Goal: Task Accomplishment & Management: Manage account settings

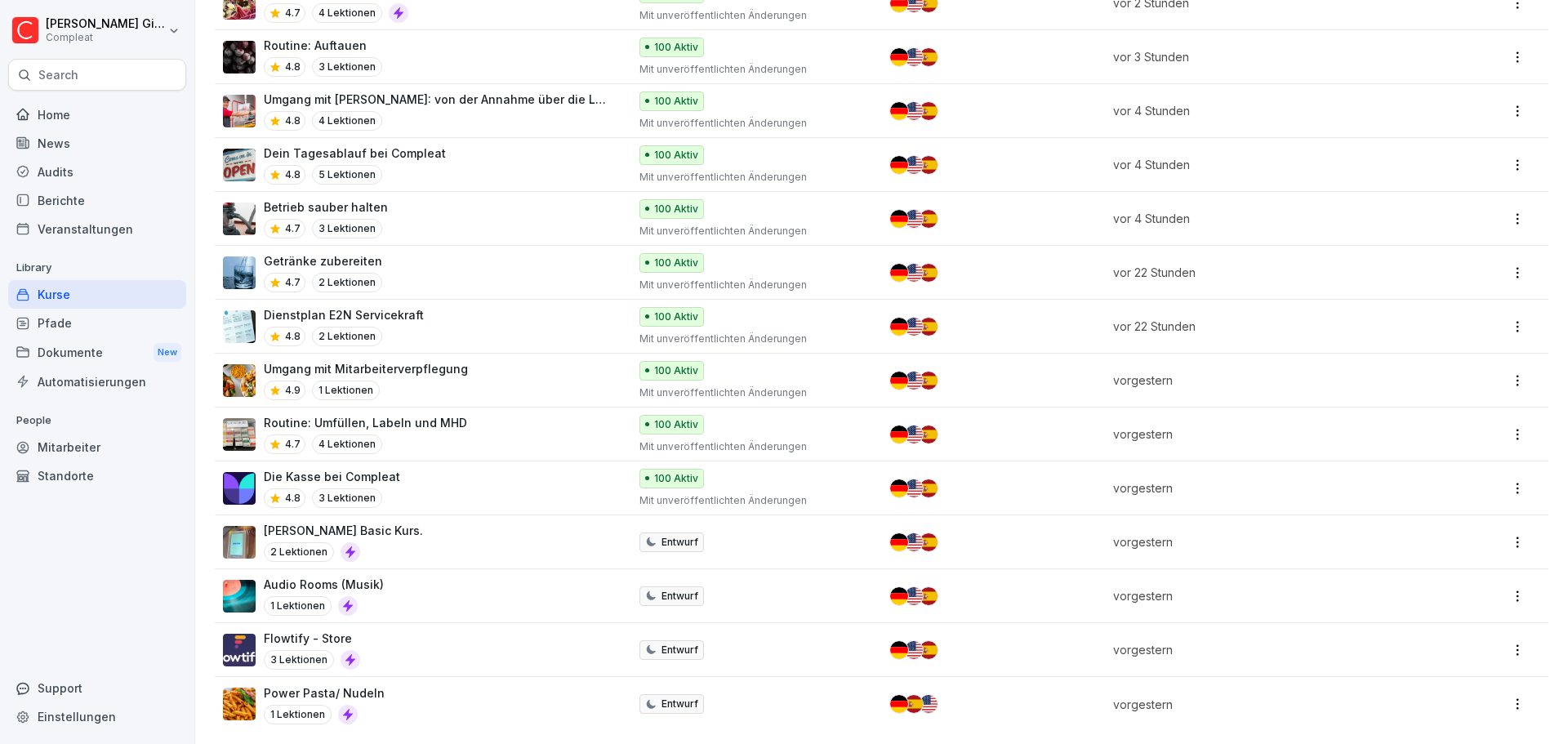
scroll to position [513, 0]
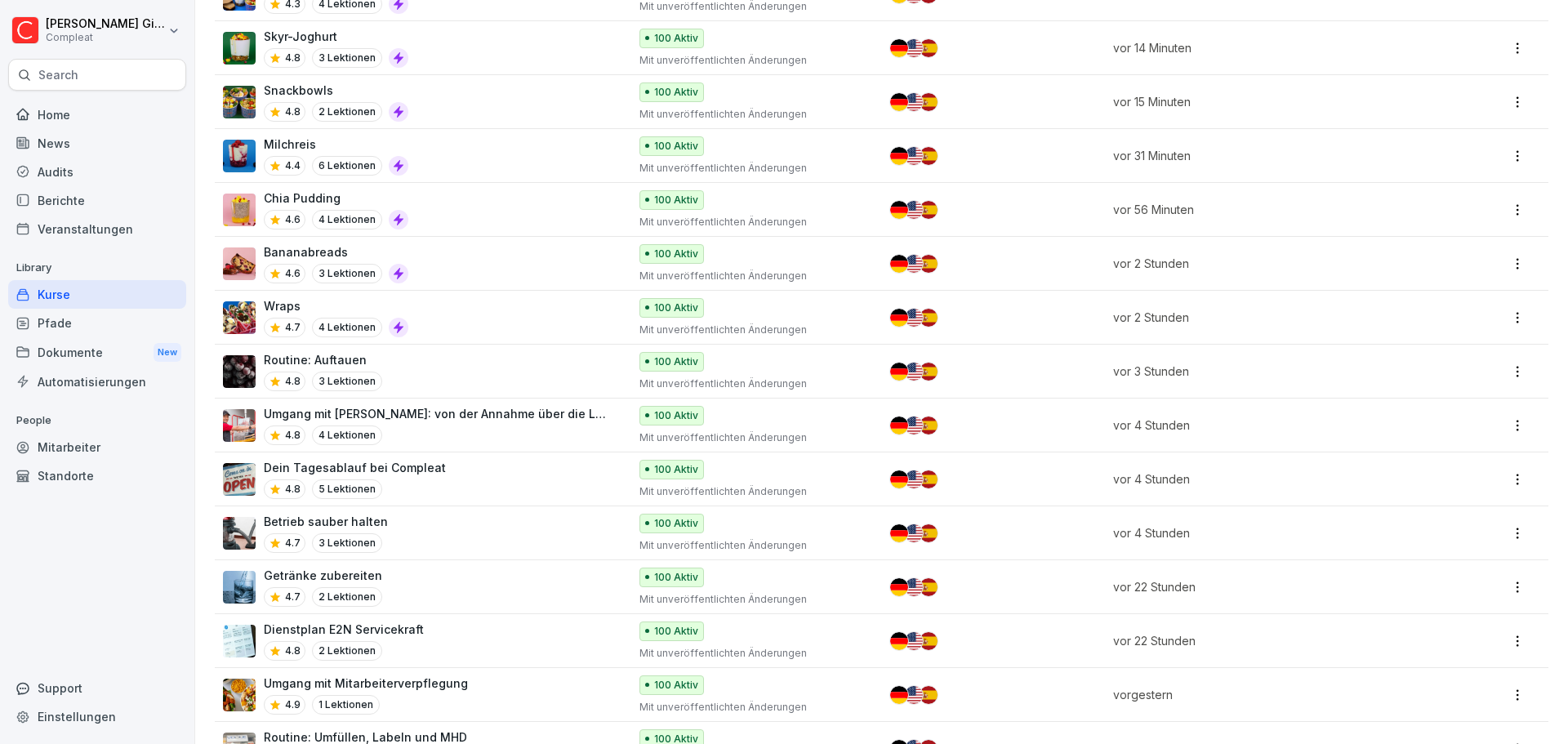
click at [115, 291] on div "Kurse" at bounding box center [96, 295] width 178 height 29
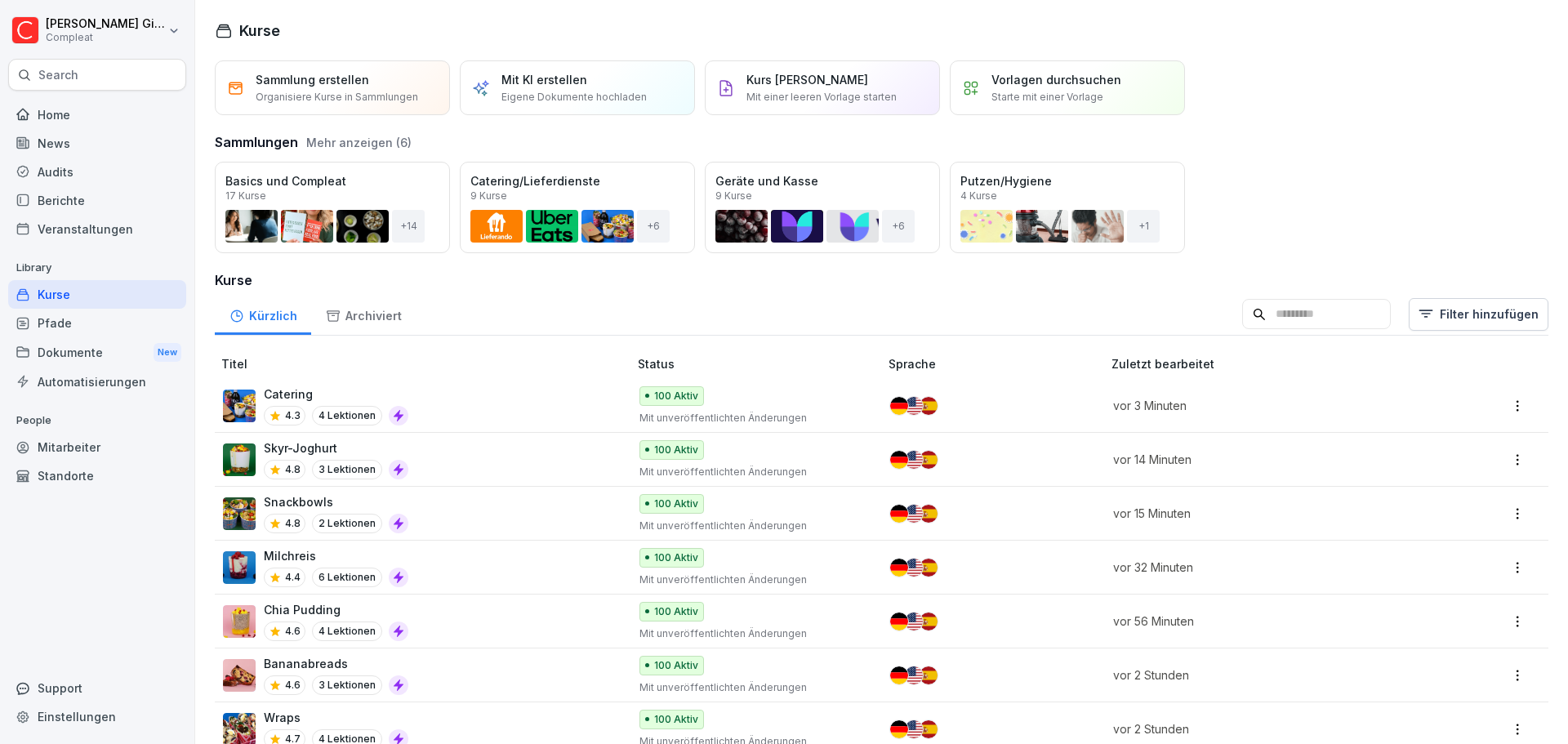
click at [125, 582] on div "Home News Audits Berichte Veranstaltungen Library Kurse Pfade Dokumente New Aut…" at bounding box center [96, 412] width 178 height 645
click at [123, 330] on div "Pfade" at bounding box center [96, 323] width 178 height 29
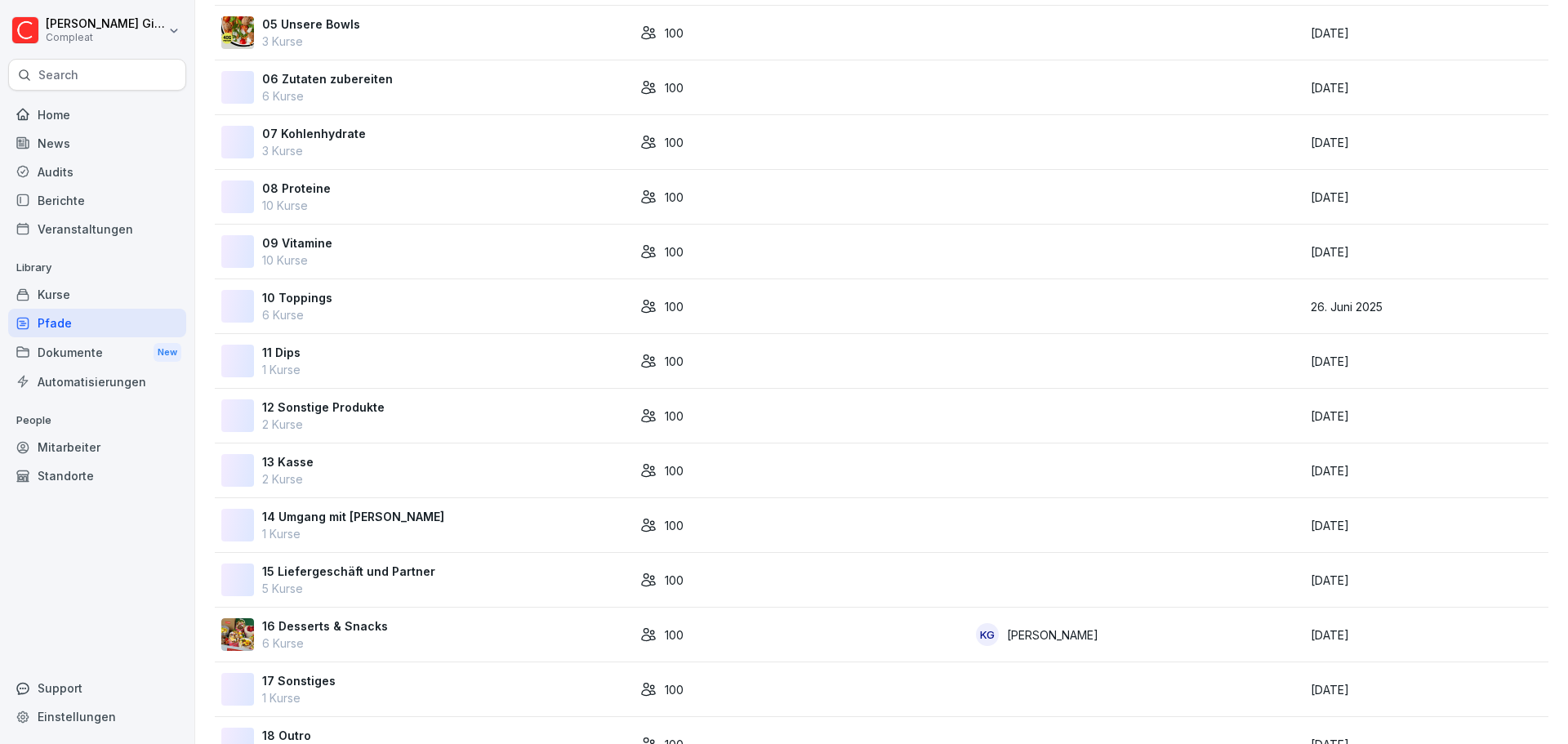
scroll to position [624, 0]
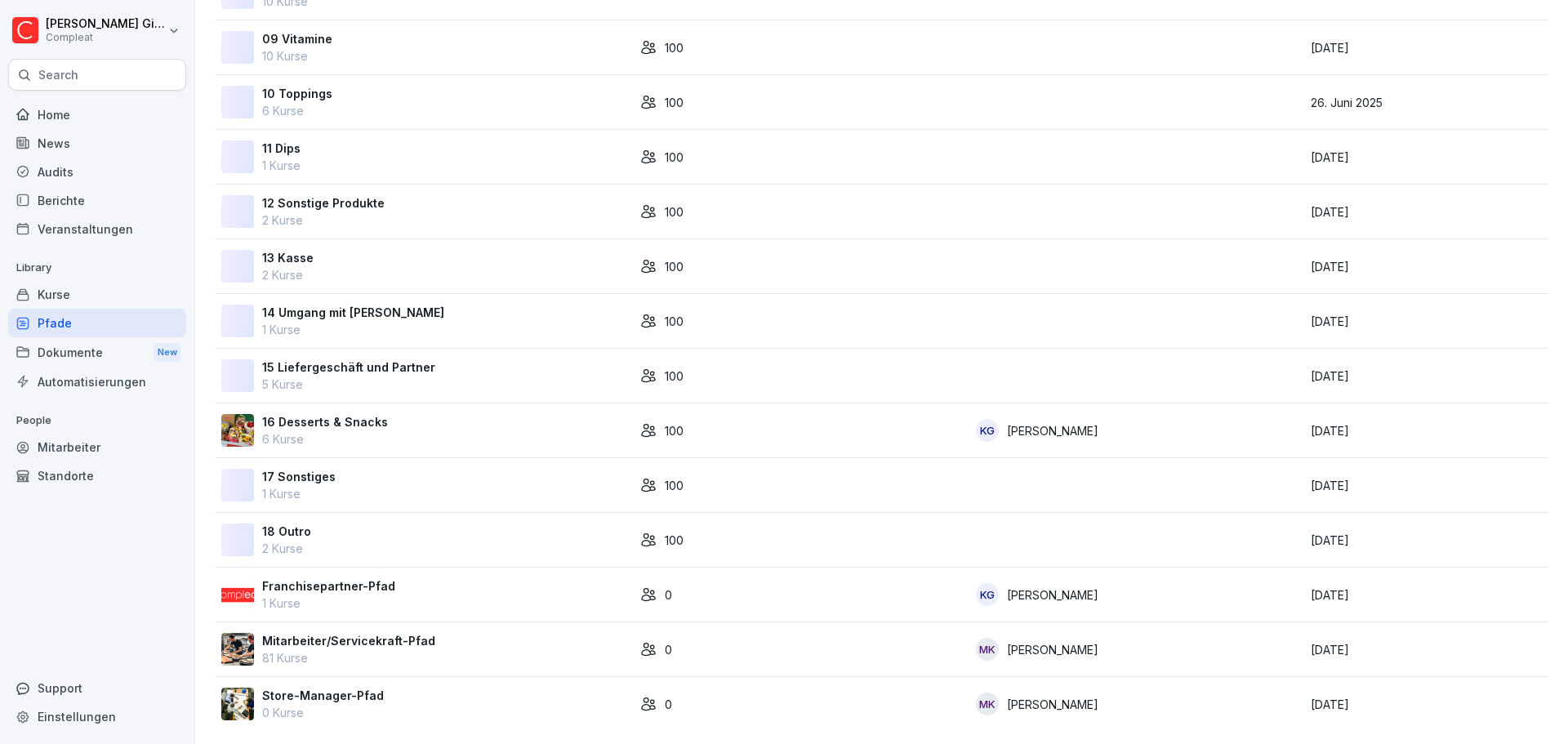
click at [463, 632] on div "Mitarbeiter/Servicekraft-Pfad 81 Kurse" at bounding box center [424, 650] width 406 height 35
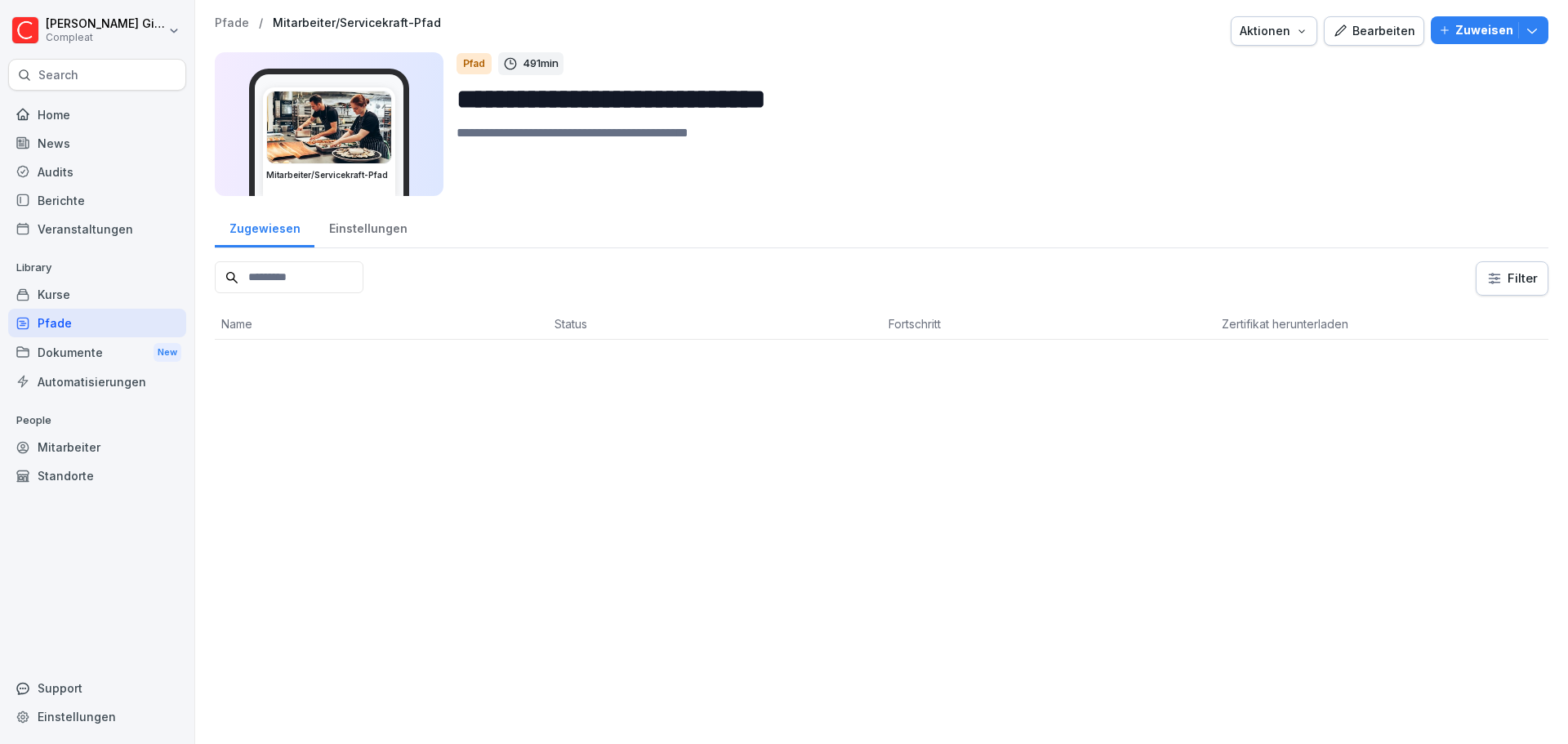
click at [1345, 27] on div "Bearbeiten" at bounding box center [1374, 31] width 83 height 18
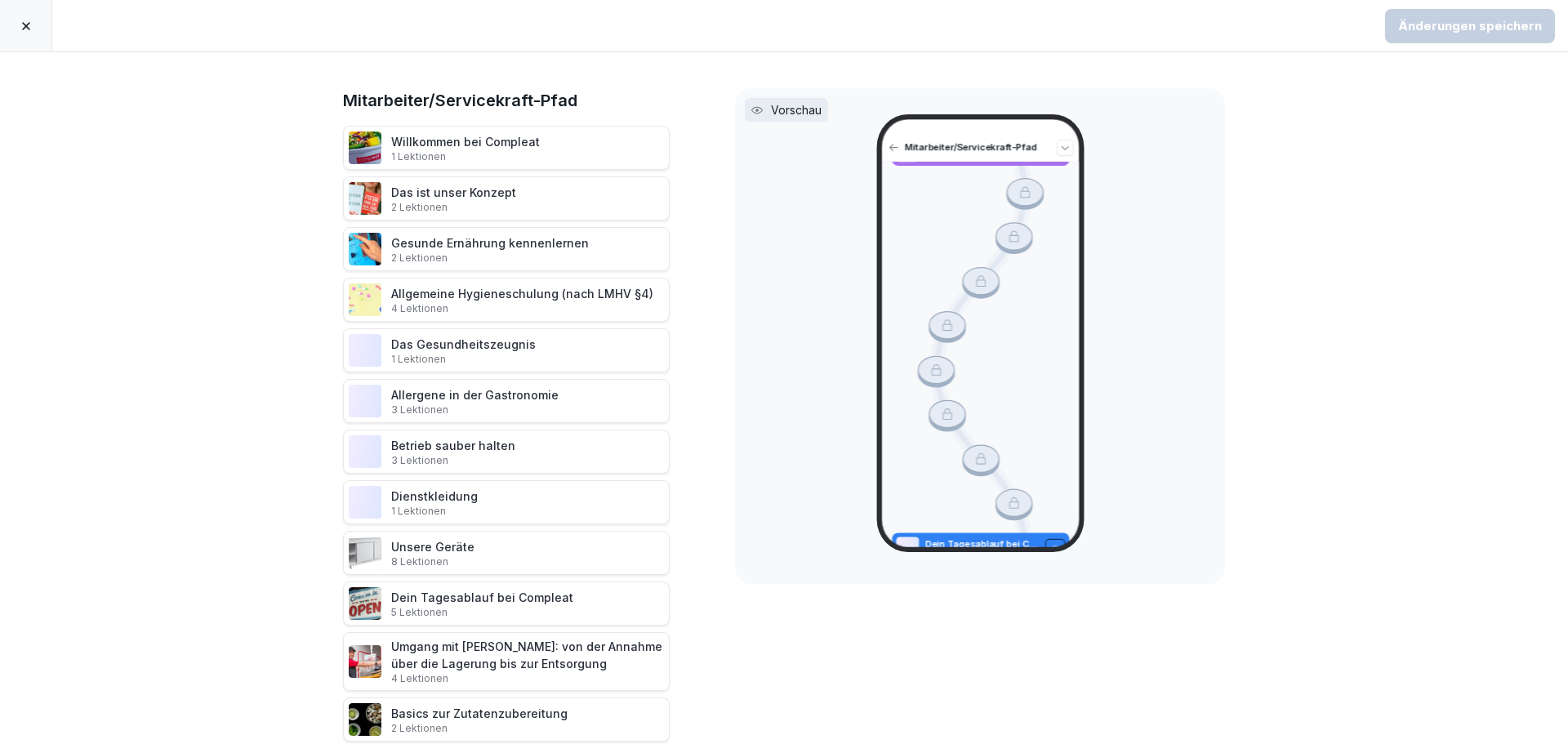
scroll to position [1960, 0]
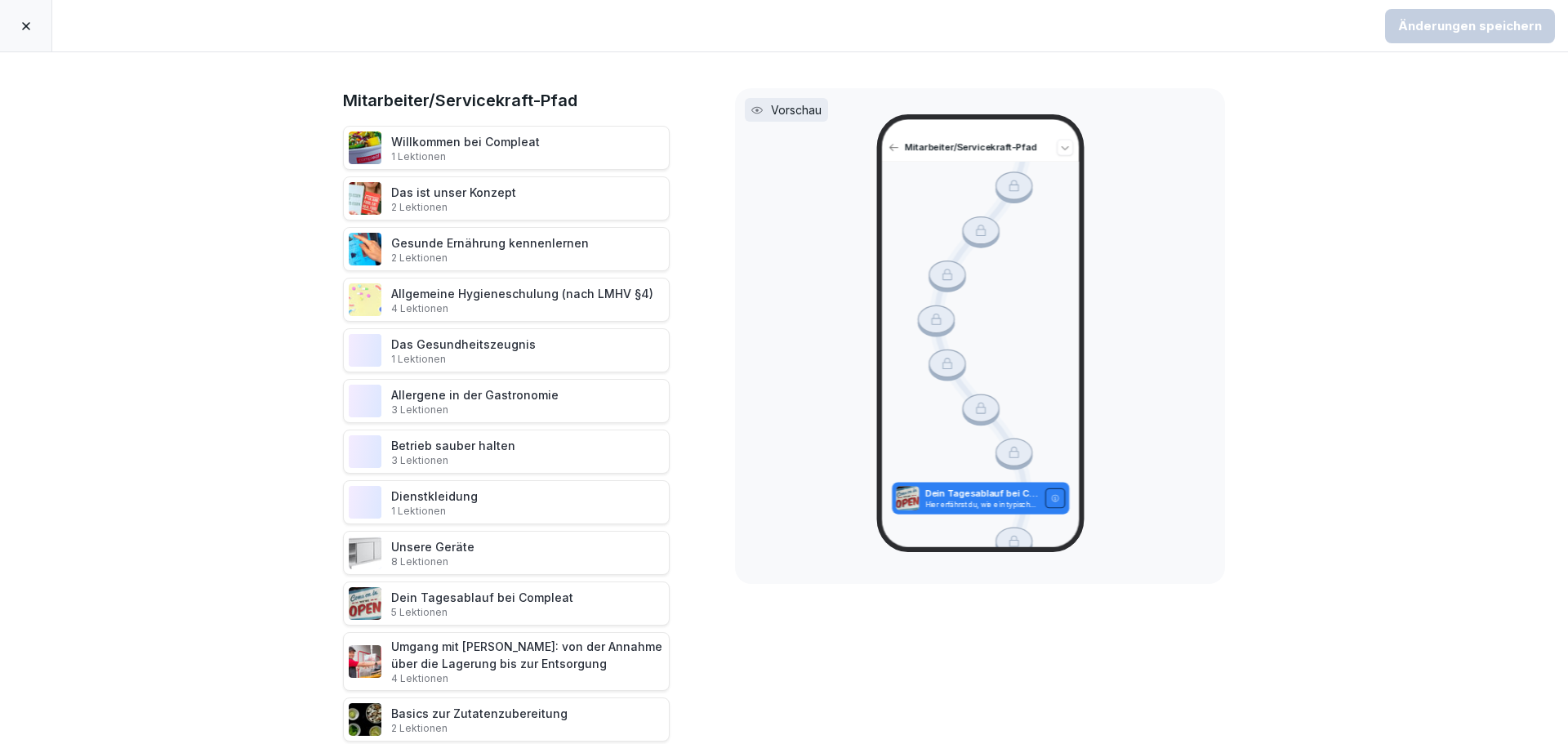
click at [28, 16] on div at bounding box center [26, 25] width 52 height 51
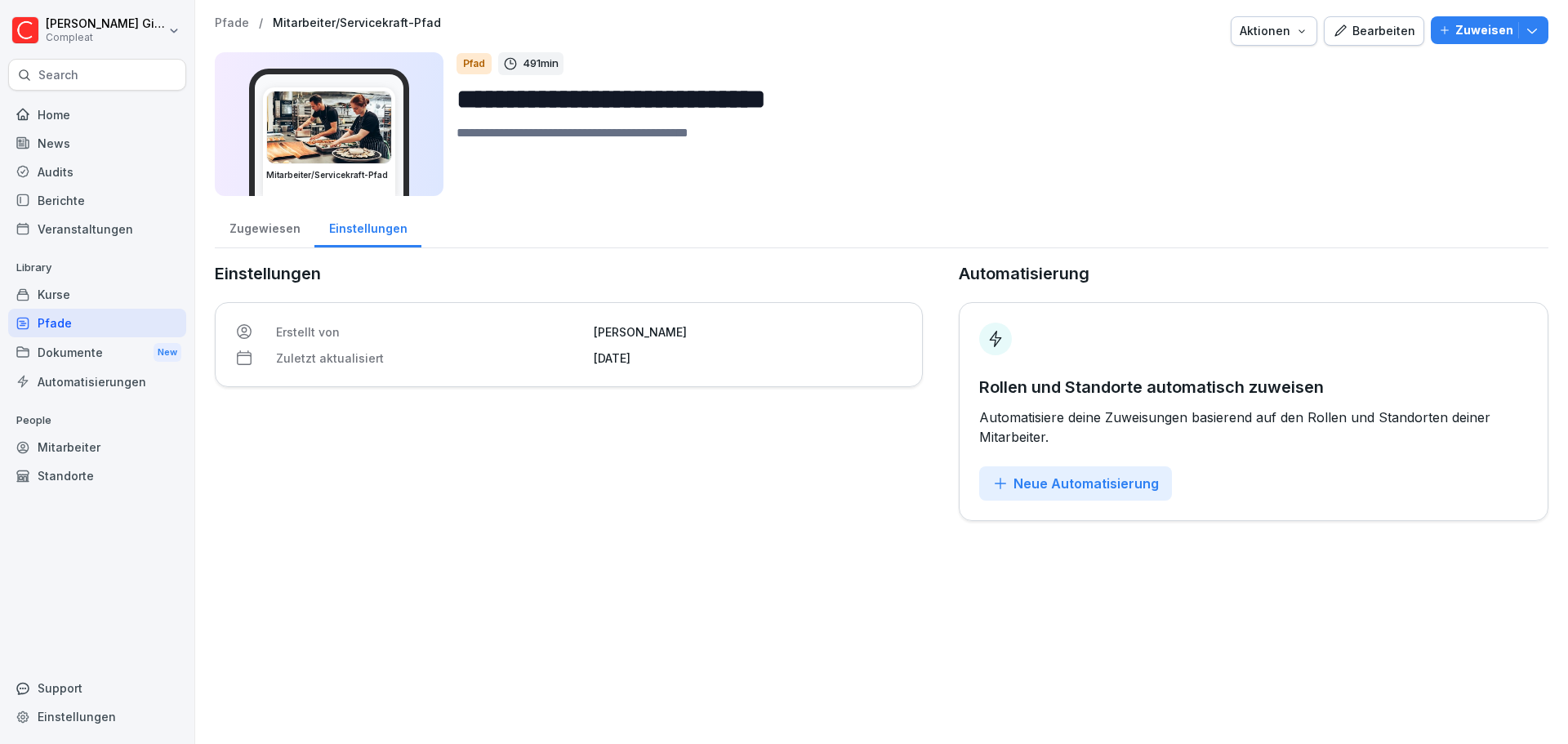
click at [84, 324] on div "Pfade" at bounding box center [96, 323] width 178 height 29
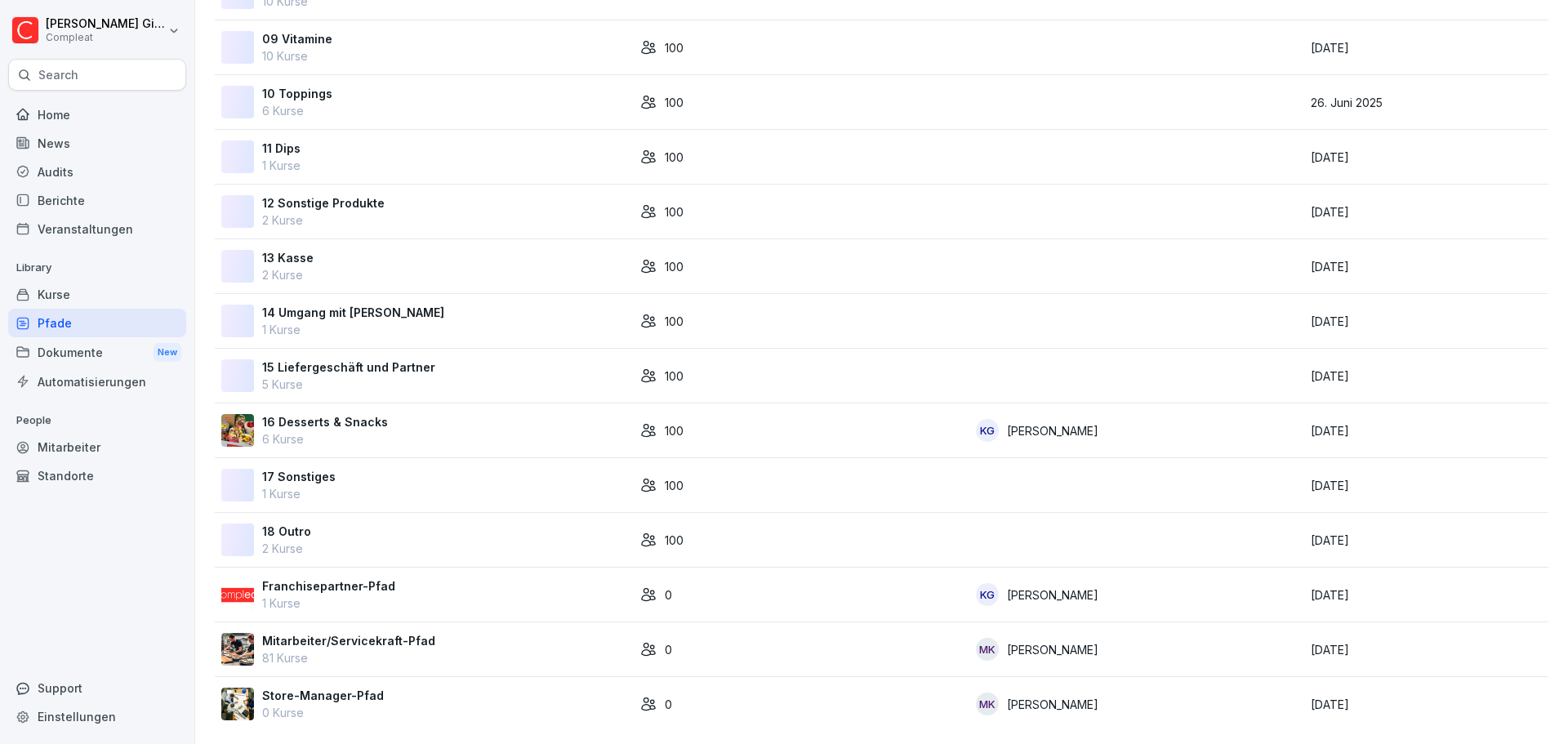
scroll to position [135, 0]
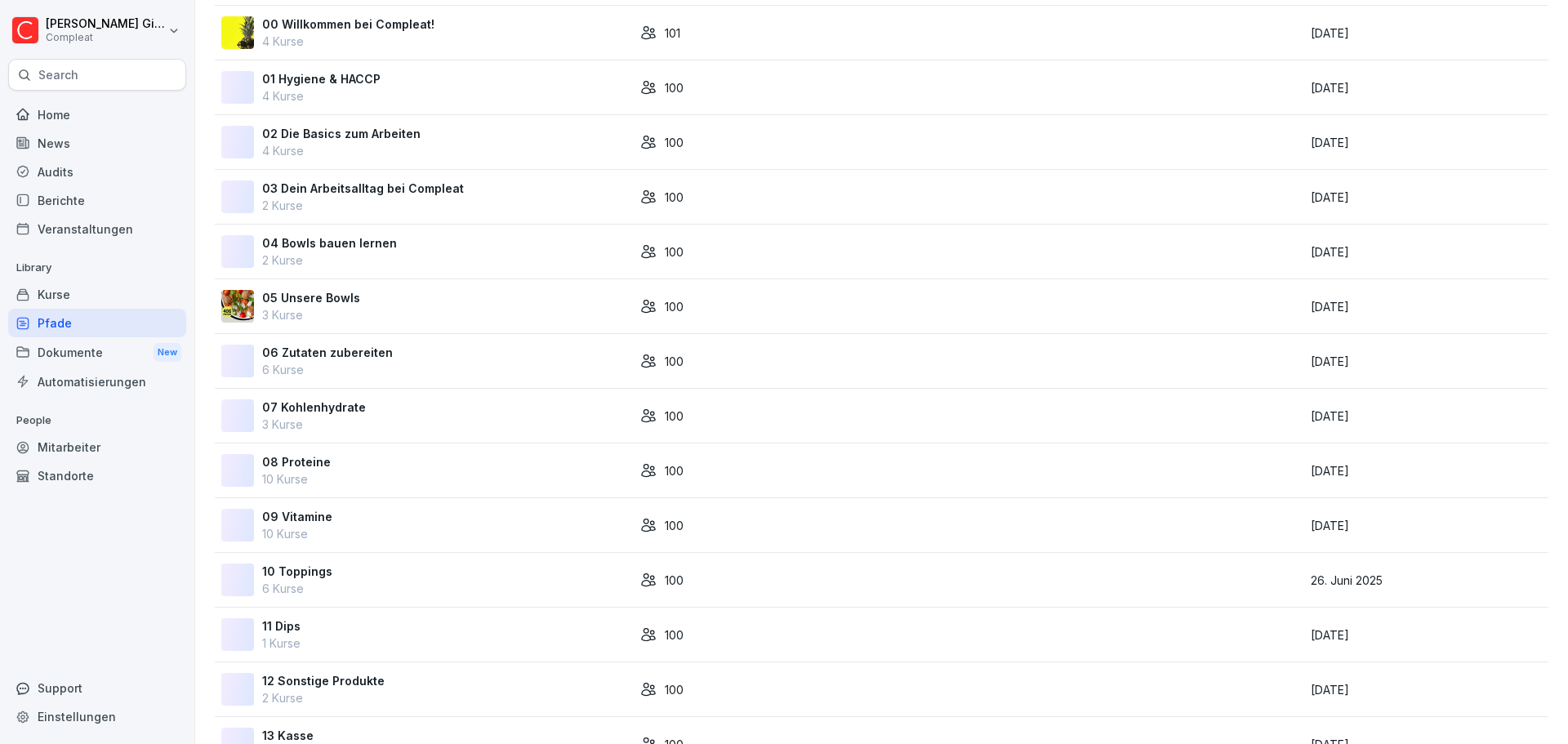
click at [85, 361] on div "Dokumente New" at bounding box center [96, 352] width 178 height 30
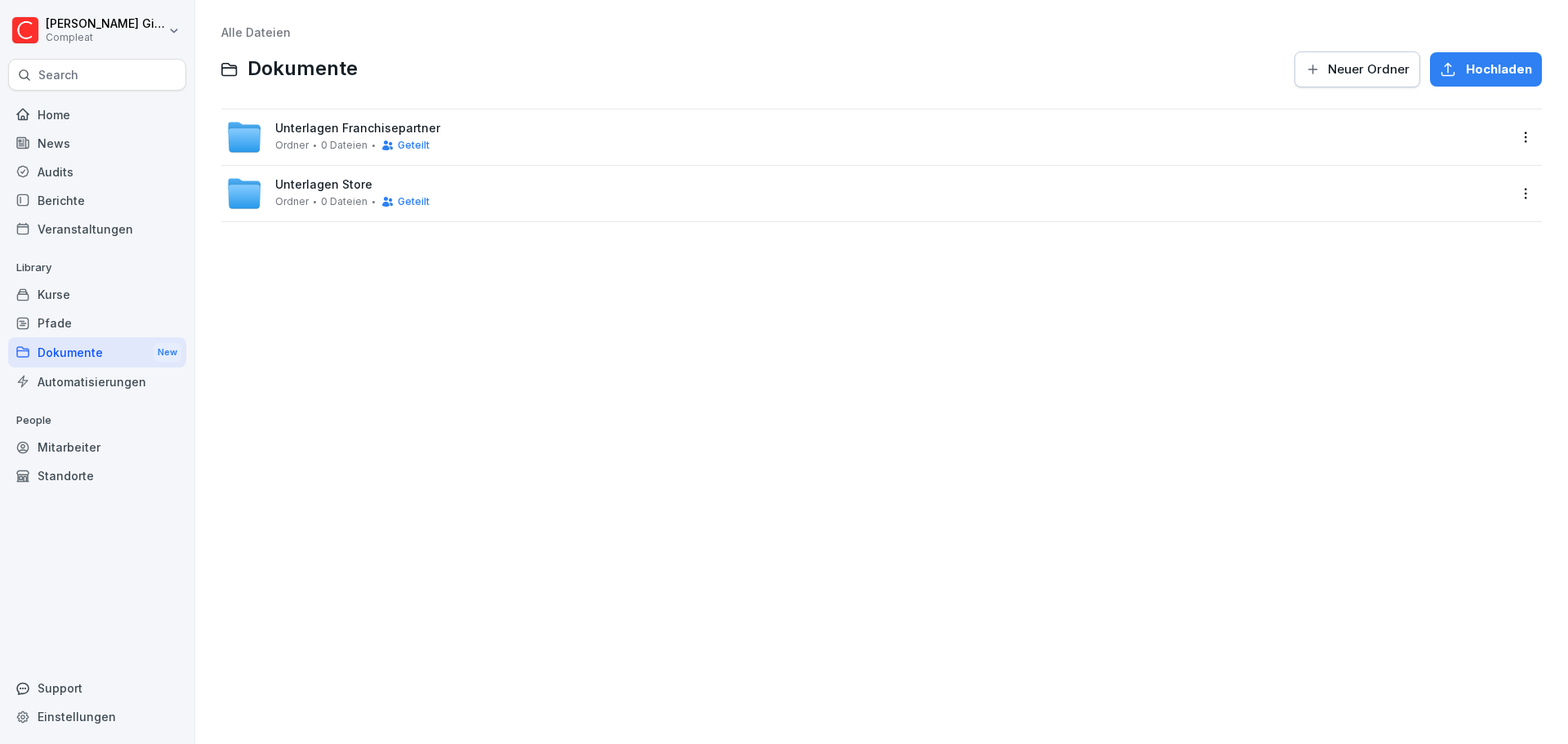
click at [325, 186] on span "Unterlagen Store" at bounding box center [324, 185] width 97 height 13
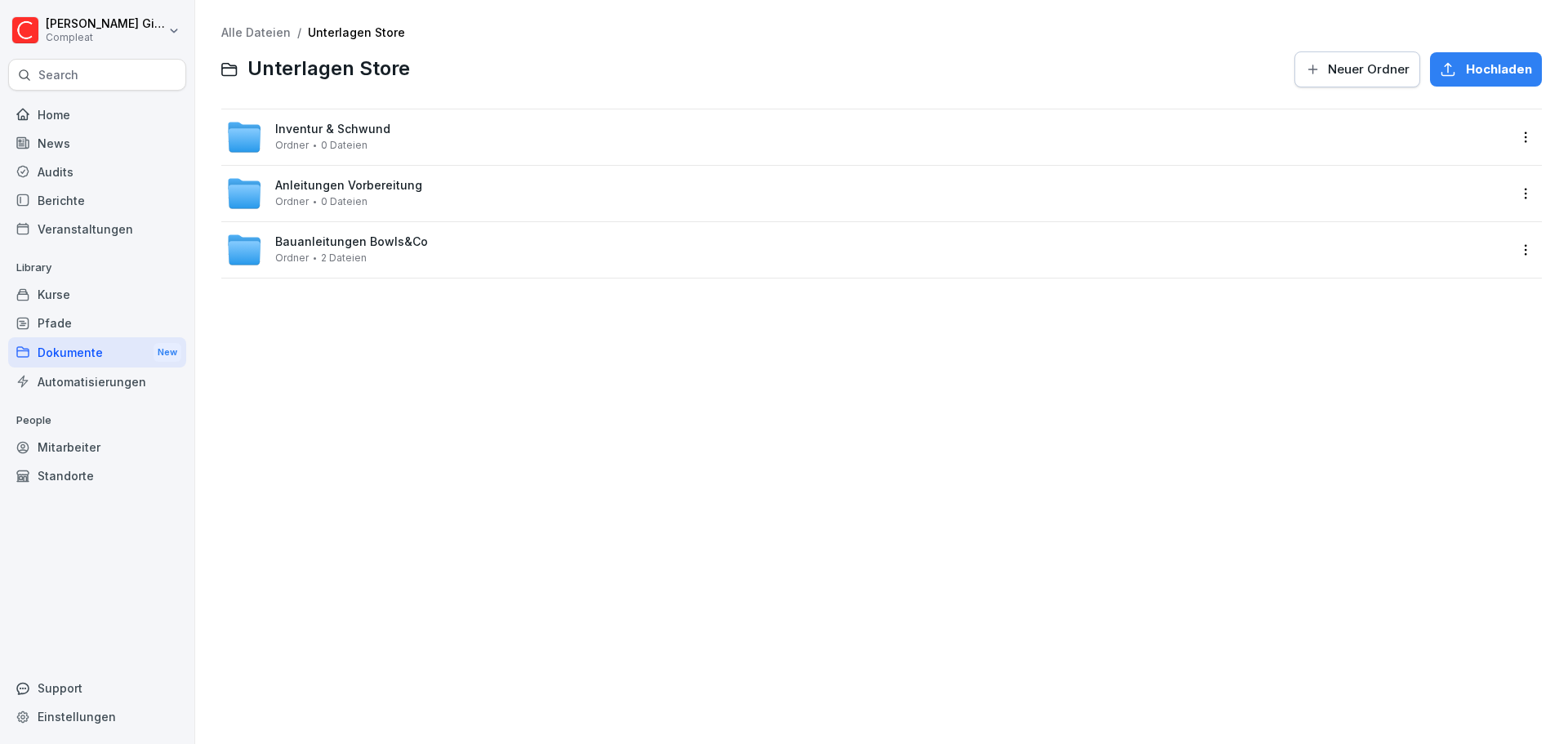
click at [479, 243] on div "Bauanleitungen Bowls&Co Ordner 2 Dateien" at bounding box center [866, 250] width 1281 height 36
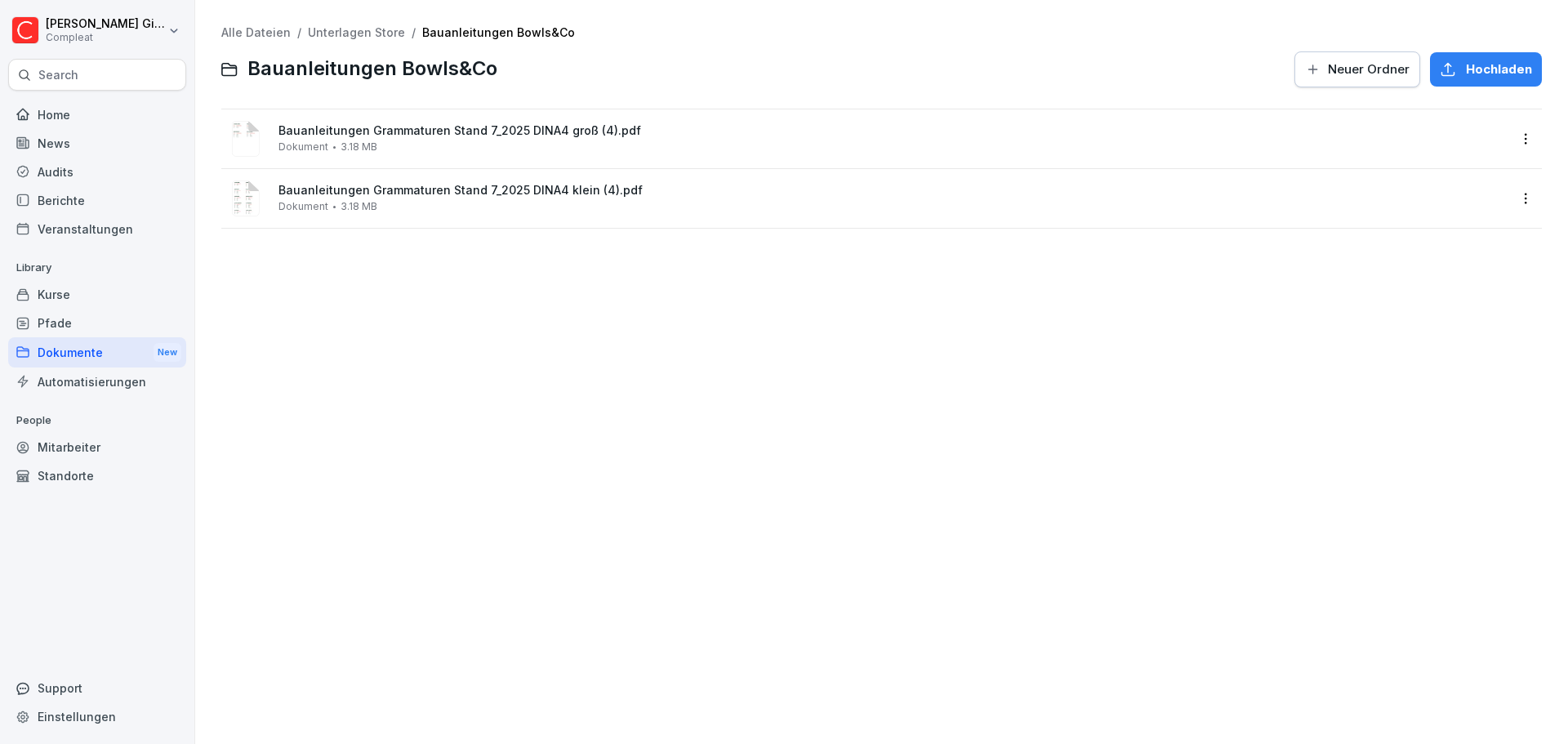
click at [410, 189] on span "Bauanleitungen Grammaturen Stand 7_2025 DINA4 klein (4).pdf" at bounding box center [892, 191] width 1229 height 13
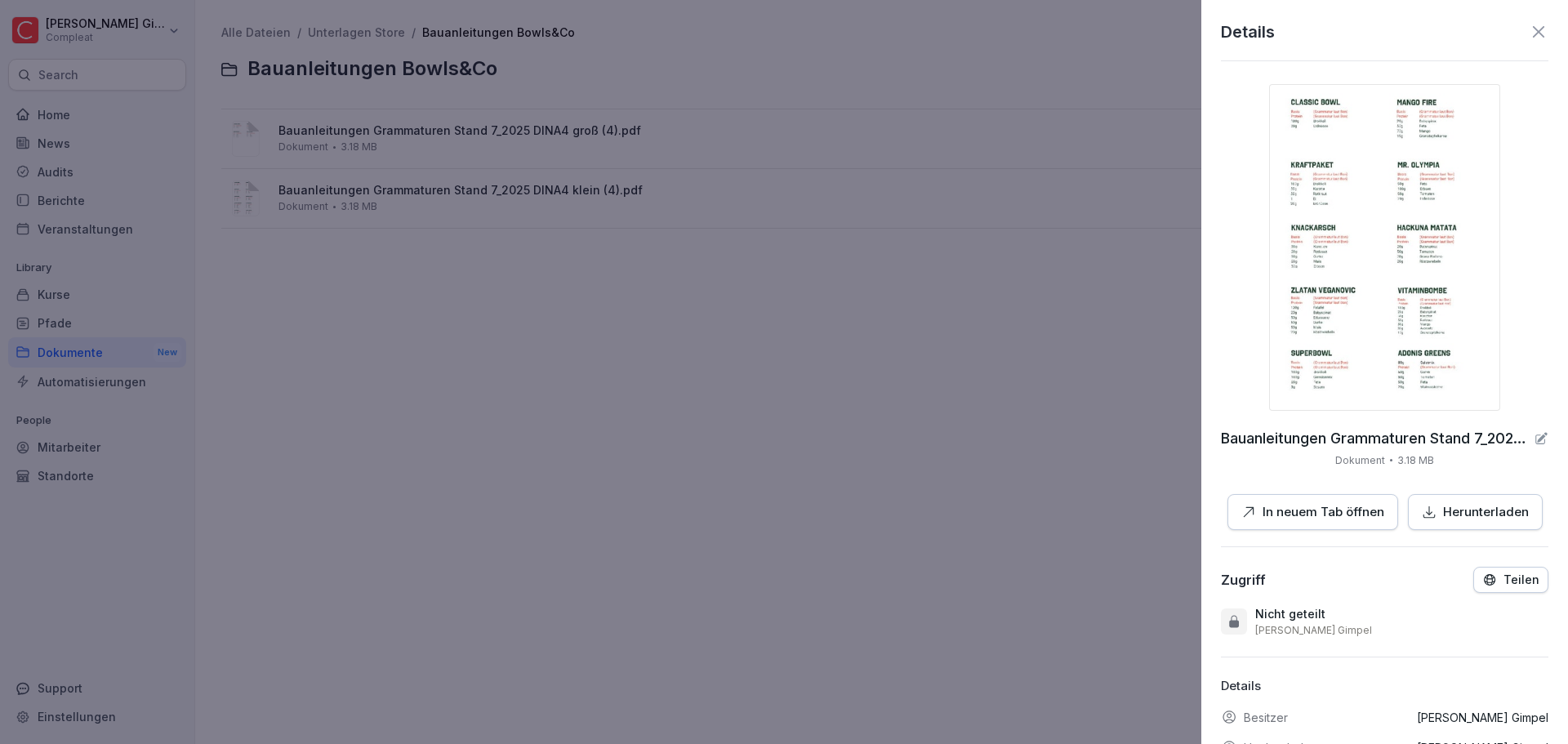
click at [564, 427] on div at bounding box center [784, 372] width 1568 height 744
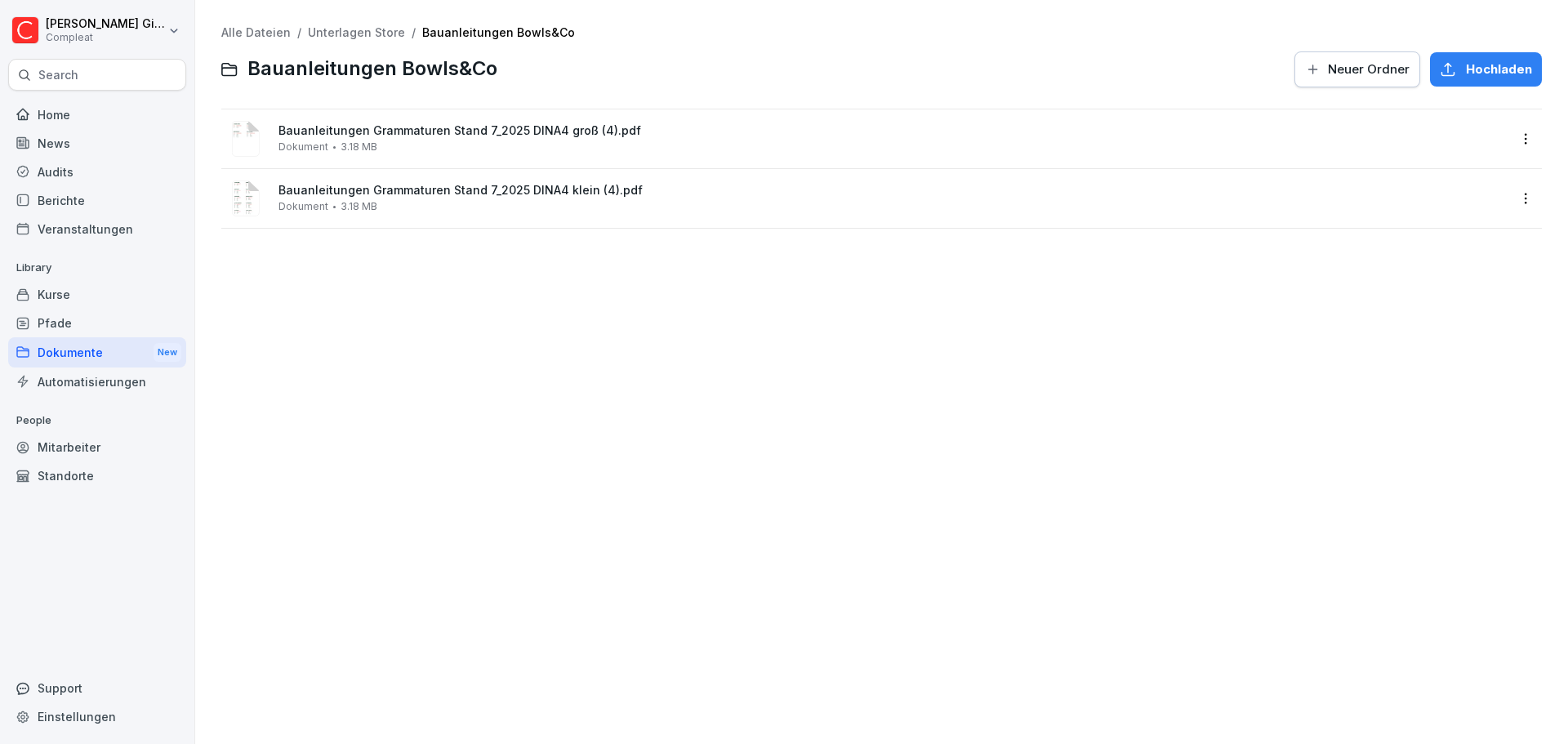
click at [73, 366] on div "Dokumente New" at bounding box center [96, 352] width 178 height 30
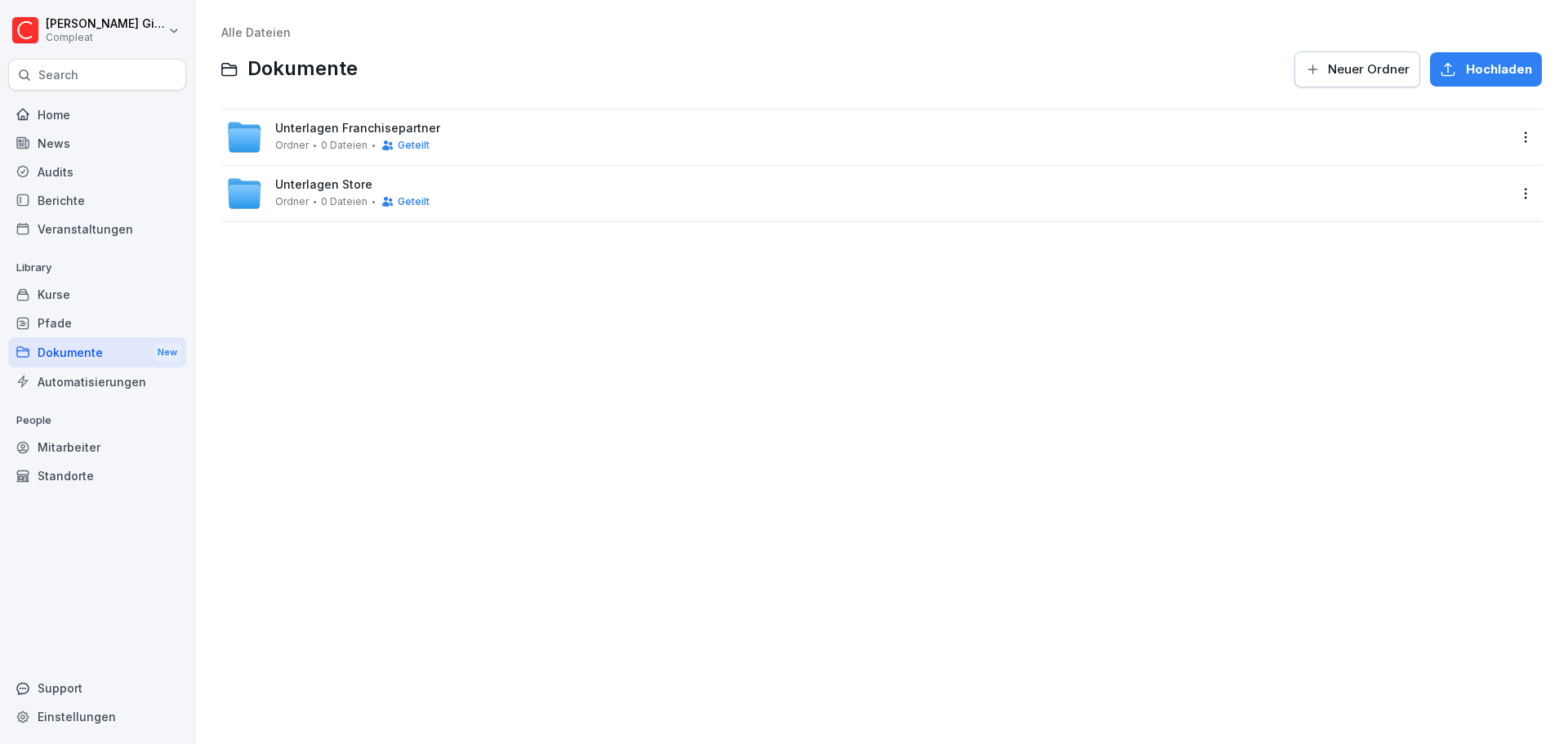
click at [844, 352] on div "Alle Dateien Dokumente Neuer Ordner Hochladen Unterlagen Franchisepartner Ordne…" at bounding box center [881, 372] width 1348 height 719
click at [1511, 192] on html "Kevin Gimpel Compleat Search Home News Audits Berichte Veranstaltungen Library …" at bounding box center [784, 372] width 1568 height 744
click at [1394, 219] on div "Details" at bounding box center [1446, 227] width 158 height 33
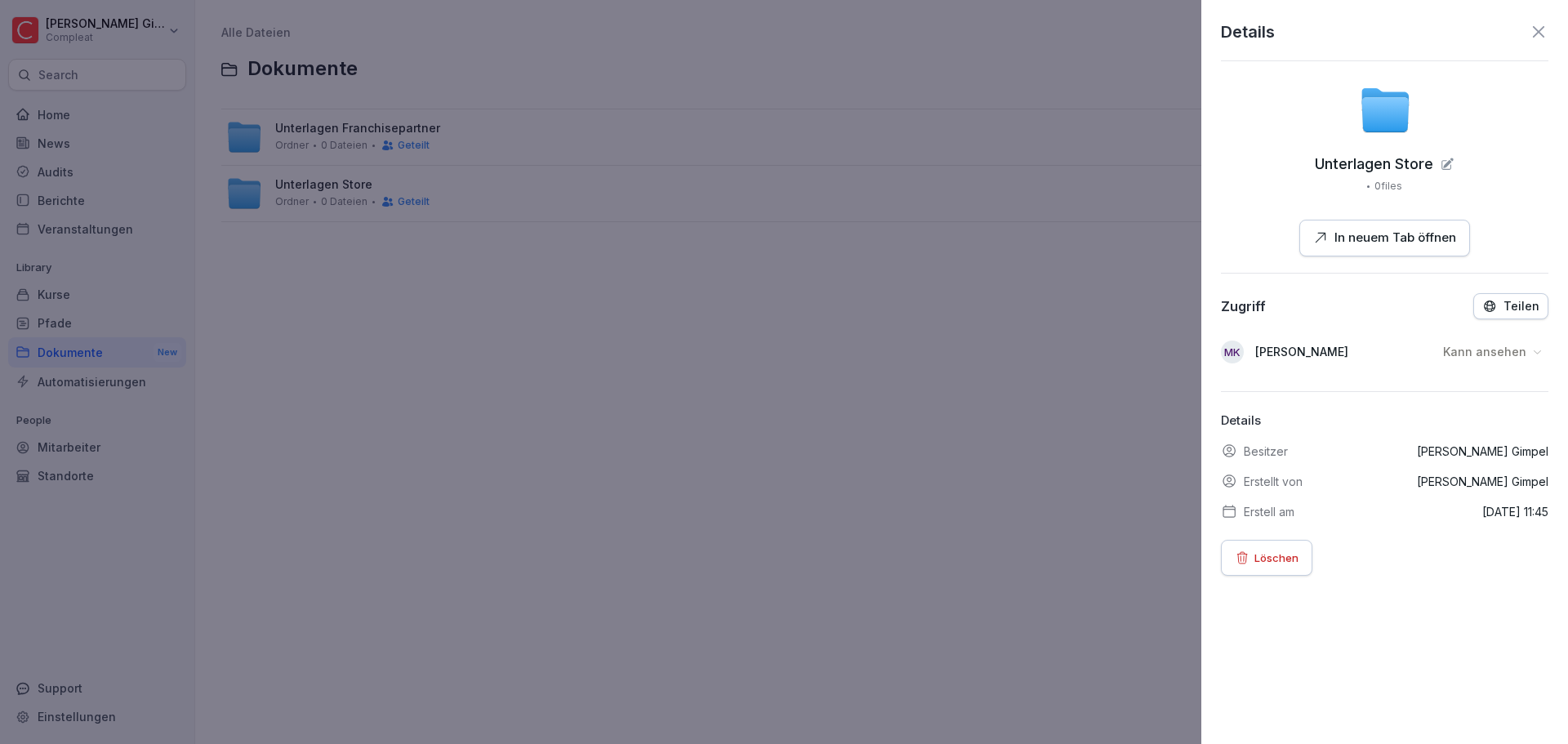
click at [1503, 306] on p "Teilen" at bounding box center [1521, 306] width 36 height 13
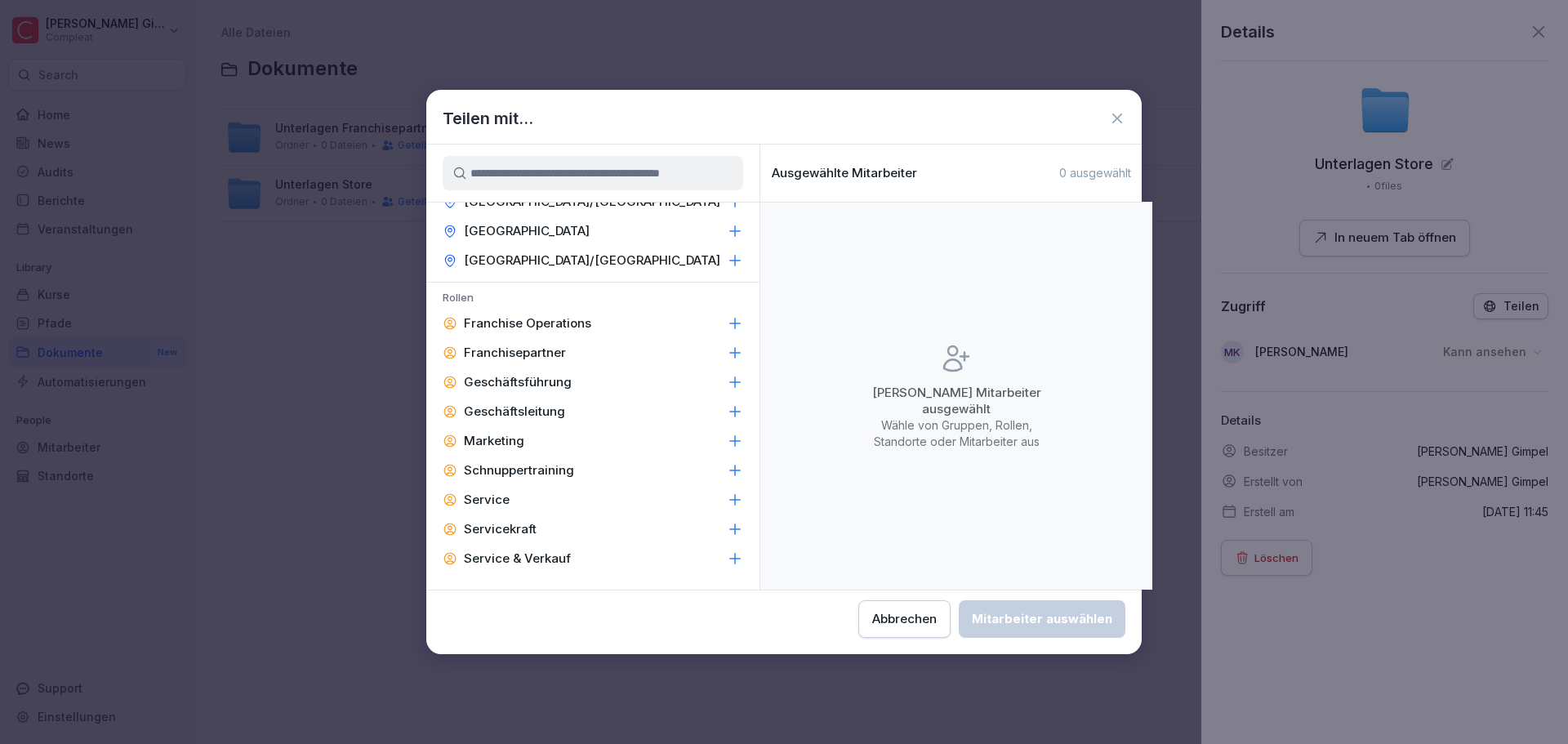
scroll to position [245, 0]
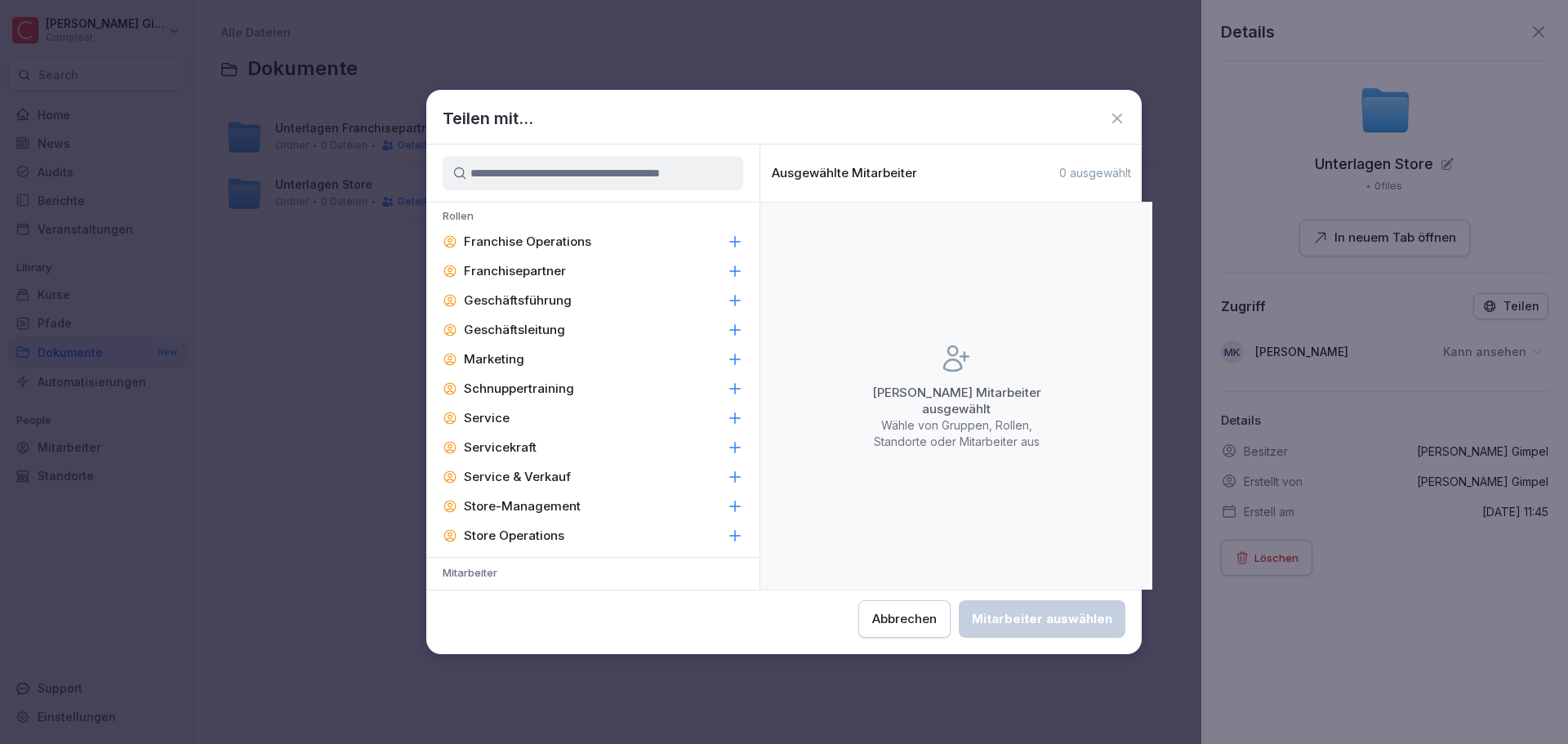
click at [727, 479] on icon at bounding box center [734, 476] width 16 height 16
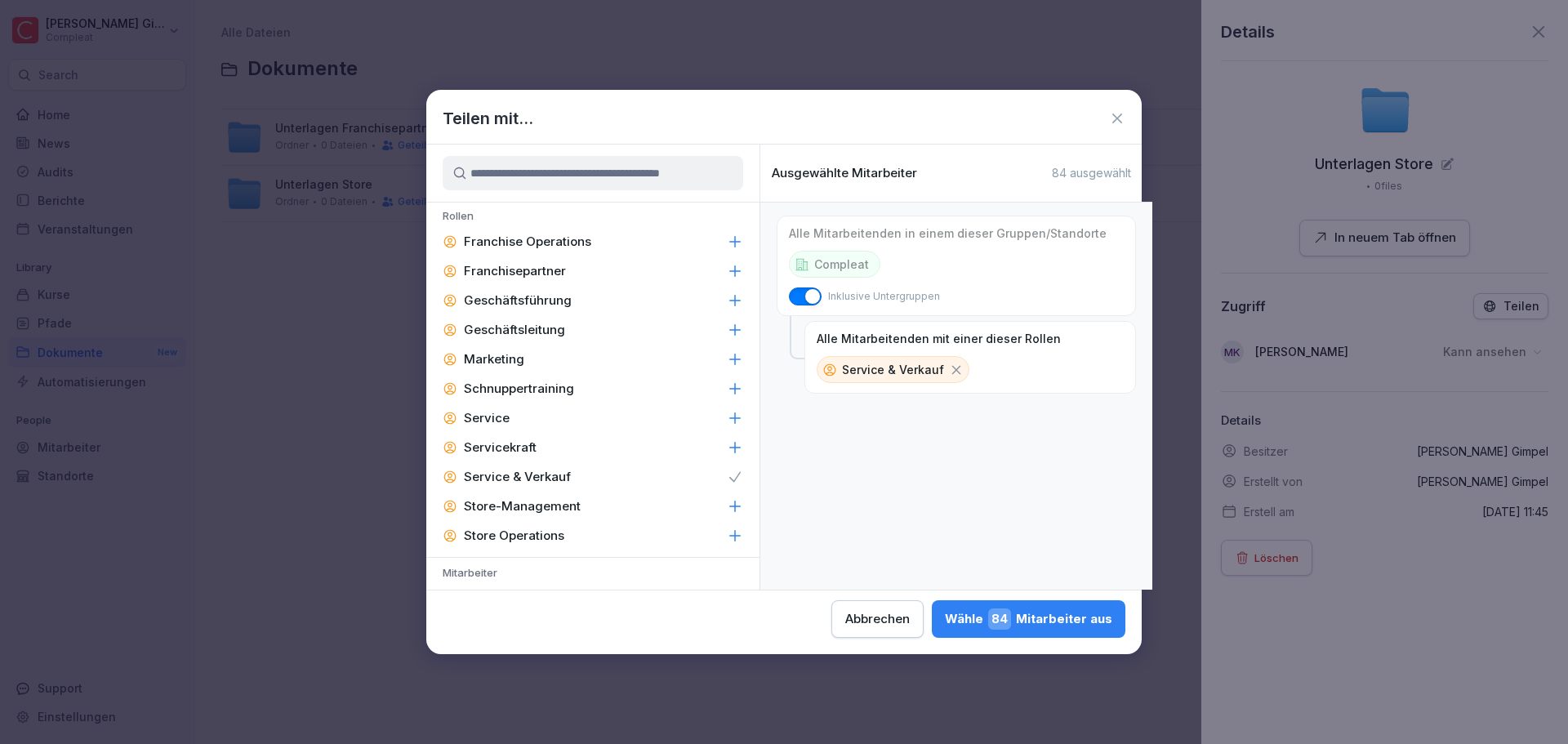
scroll to position [0, 0]
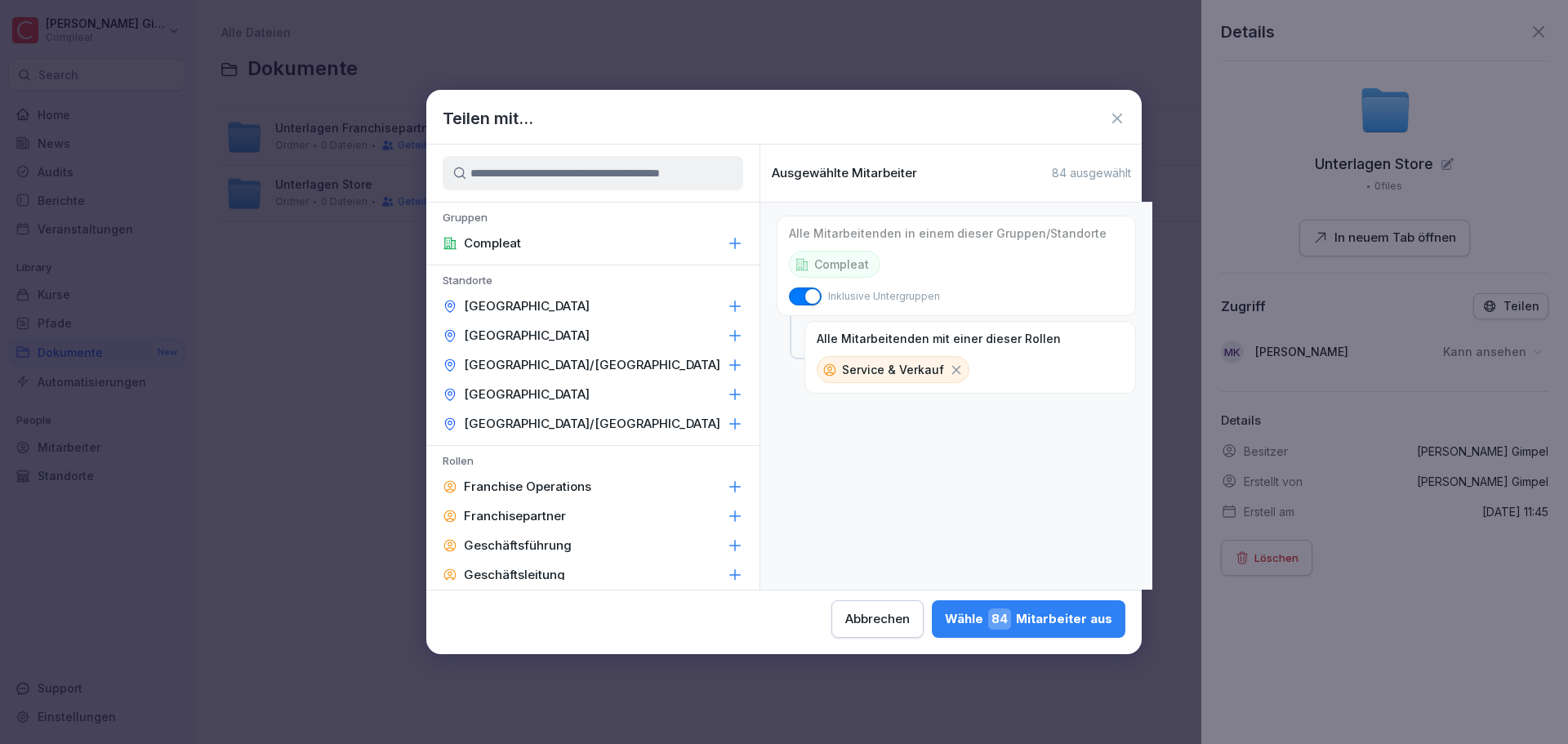
click at [1123, 120] on icon at bounding box center [1117, 118] width 16 height 16
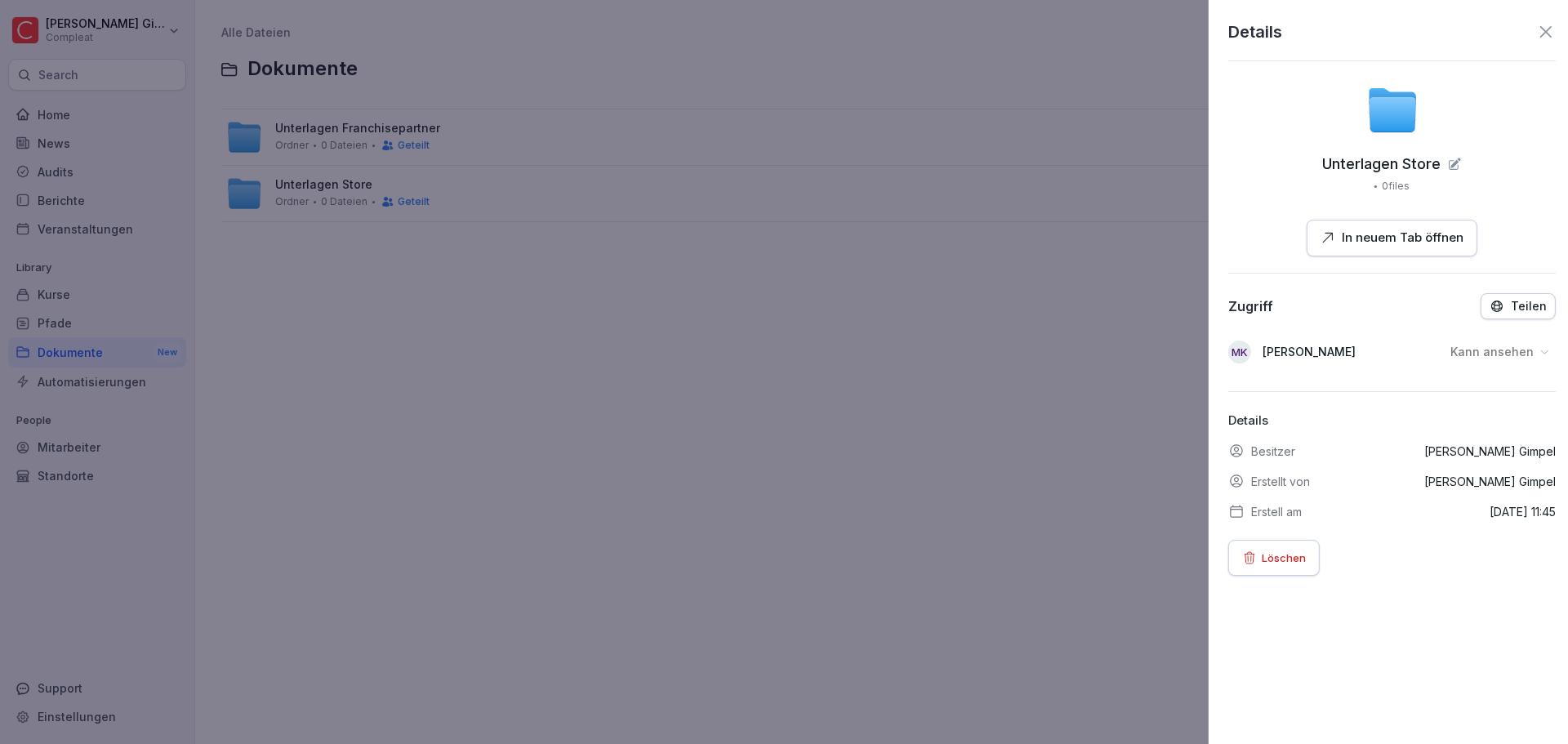
click at [719, 426] on div at bounding box center [784, 372] width 1568 height 744
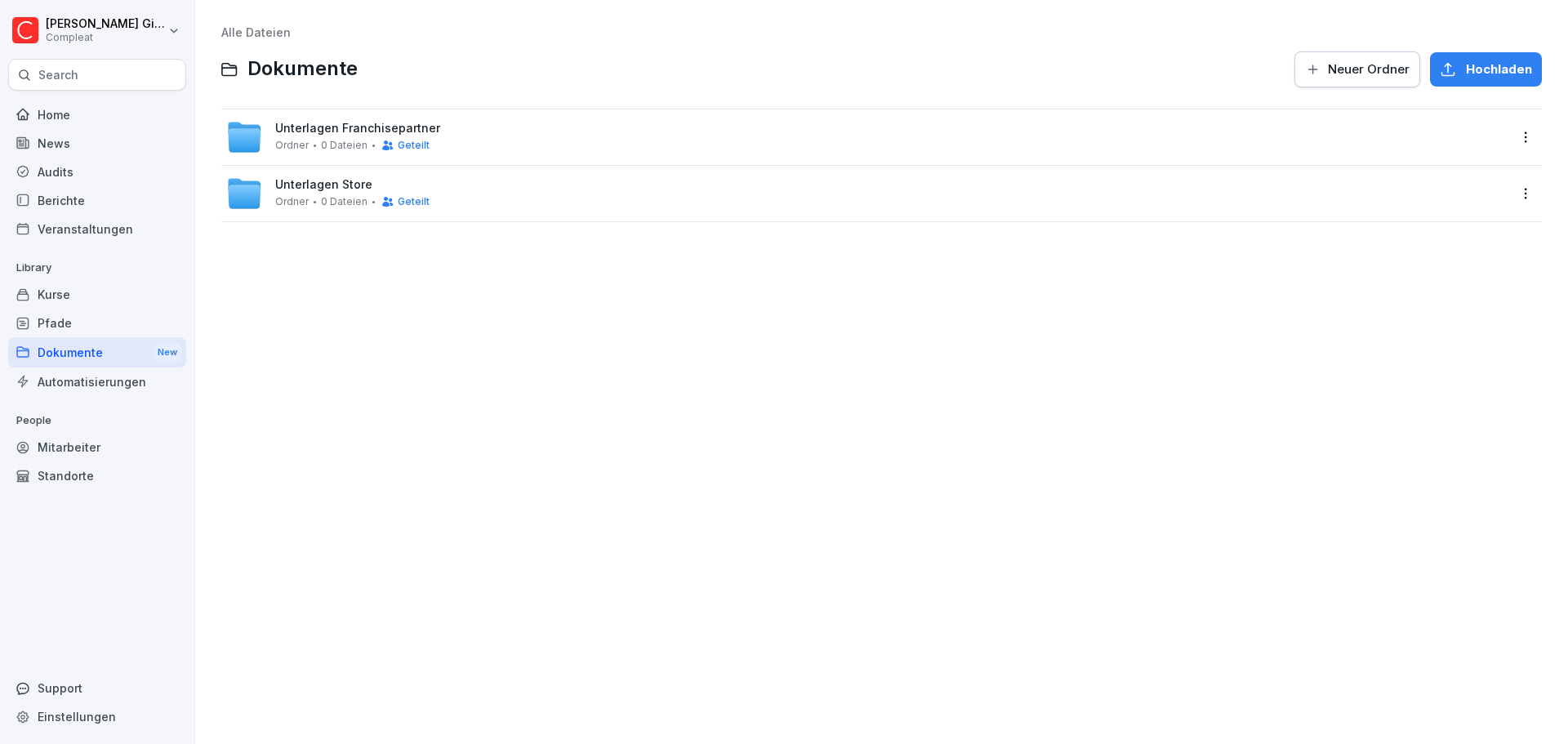
click at [112, 160] on div "Audits" at bounding box center [96, 173] width 178 height 29
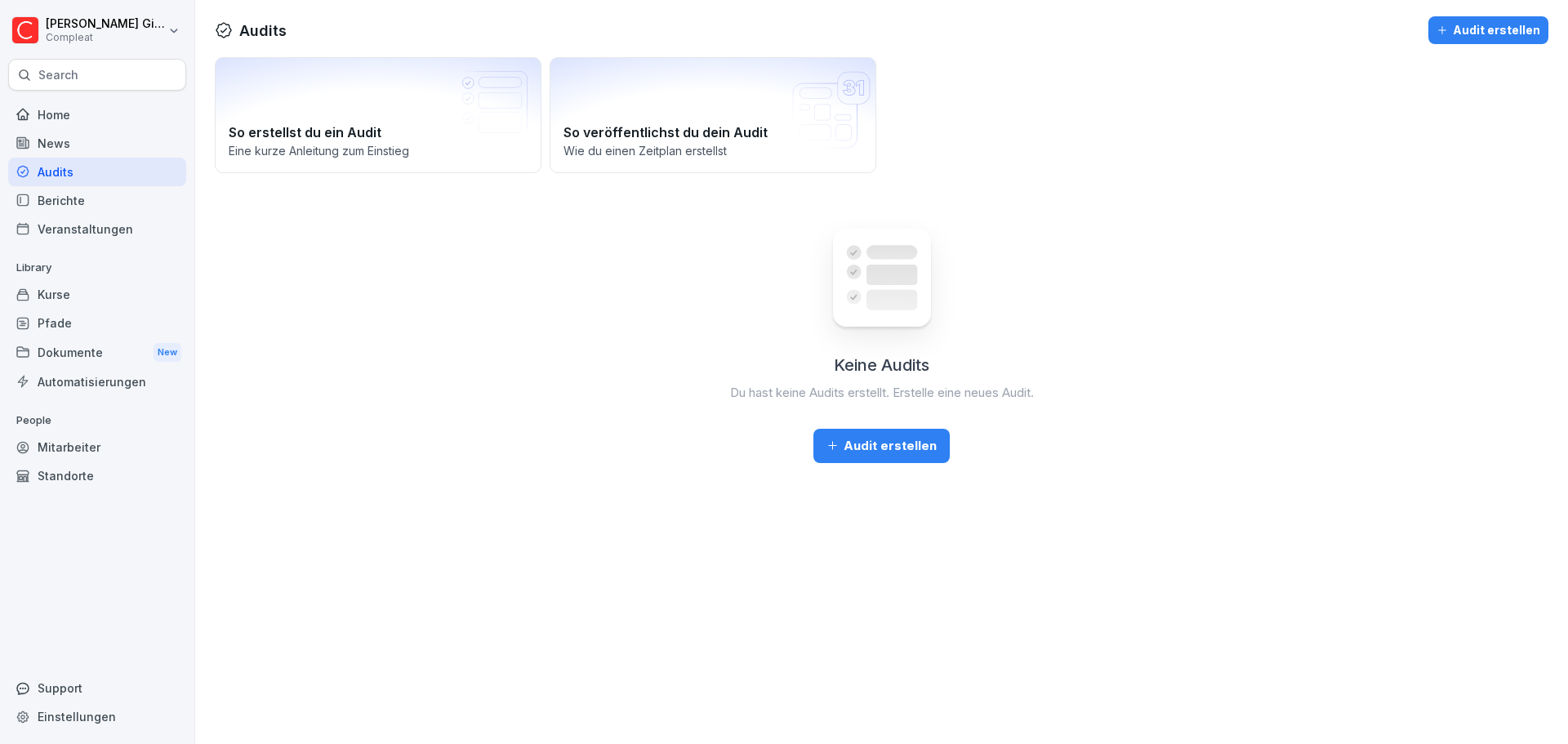
click at [896, 449] on div "Audit erstellen" at bounding box center [881, 445] width 110 height 18
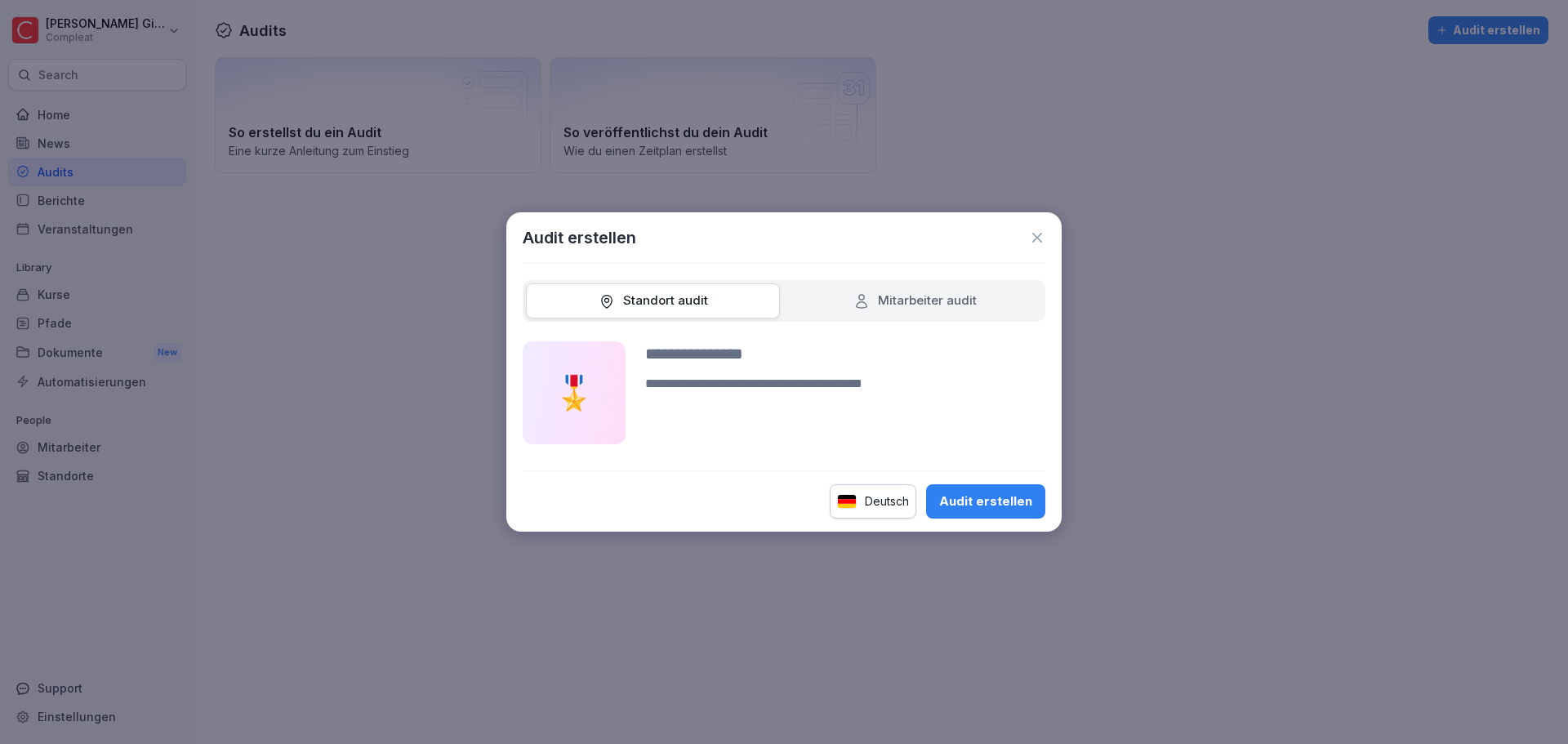
click at [1034, 232] on icon at bounding box center [1037, 237] width 16 height 16
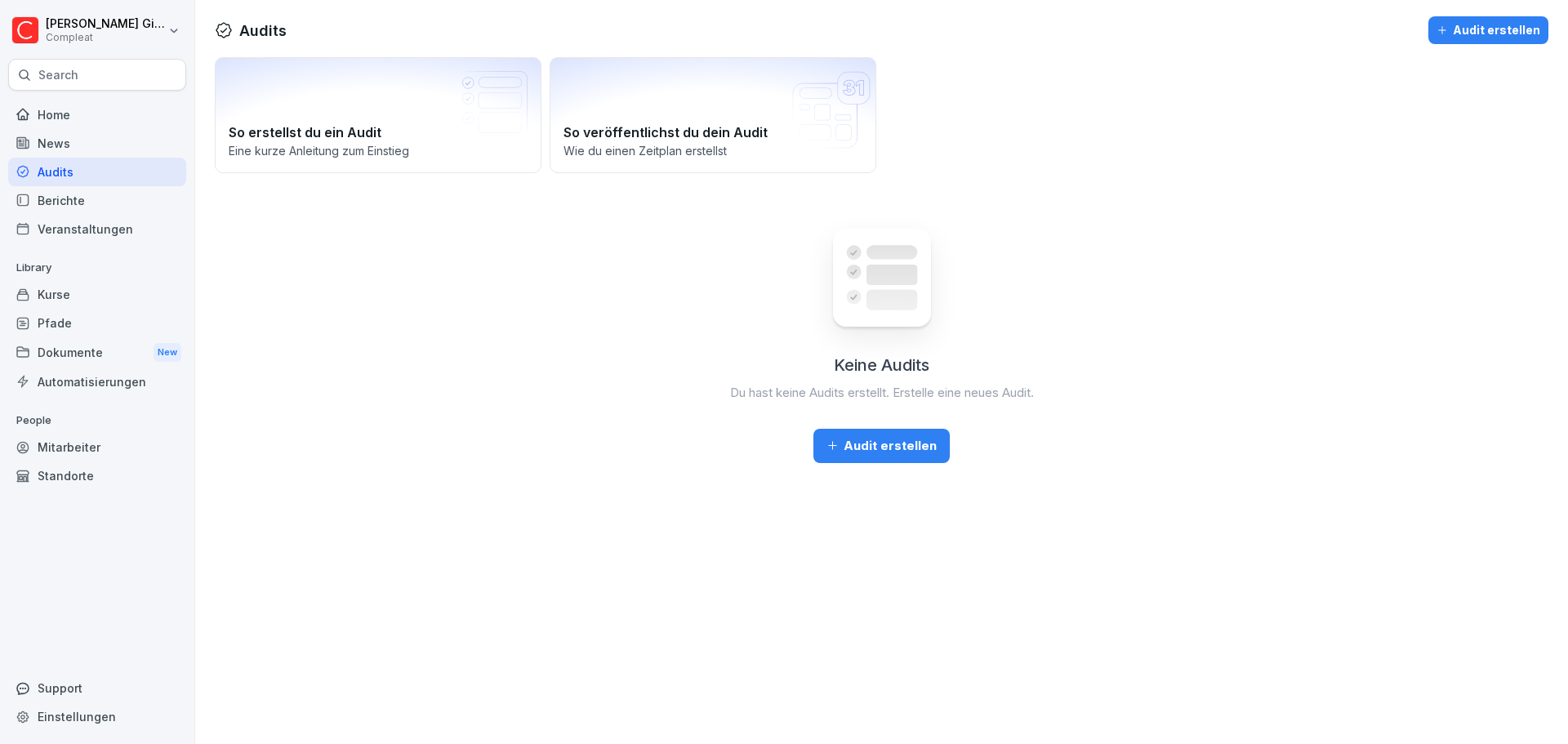
click at [886, 448] on div "Audit erstellen" at bounding box center [881, 445] width 110 height 18
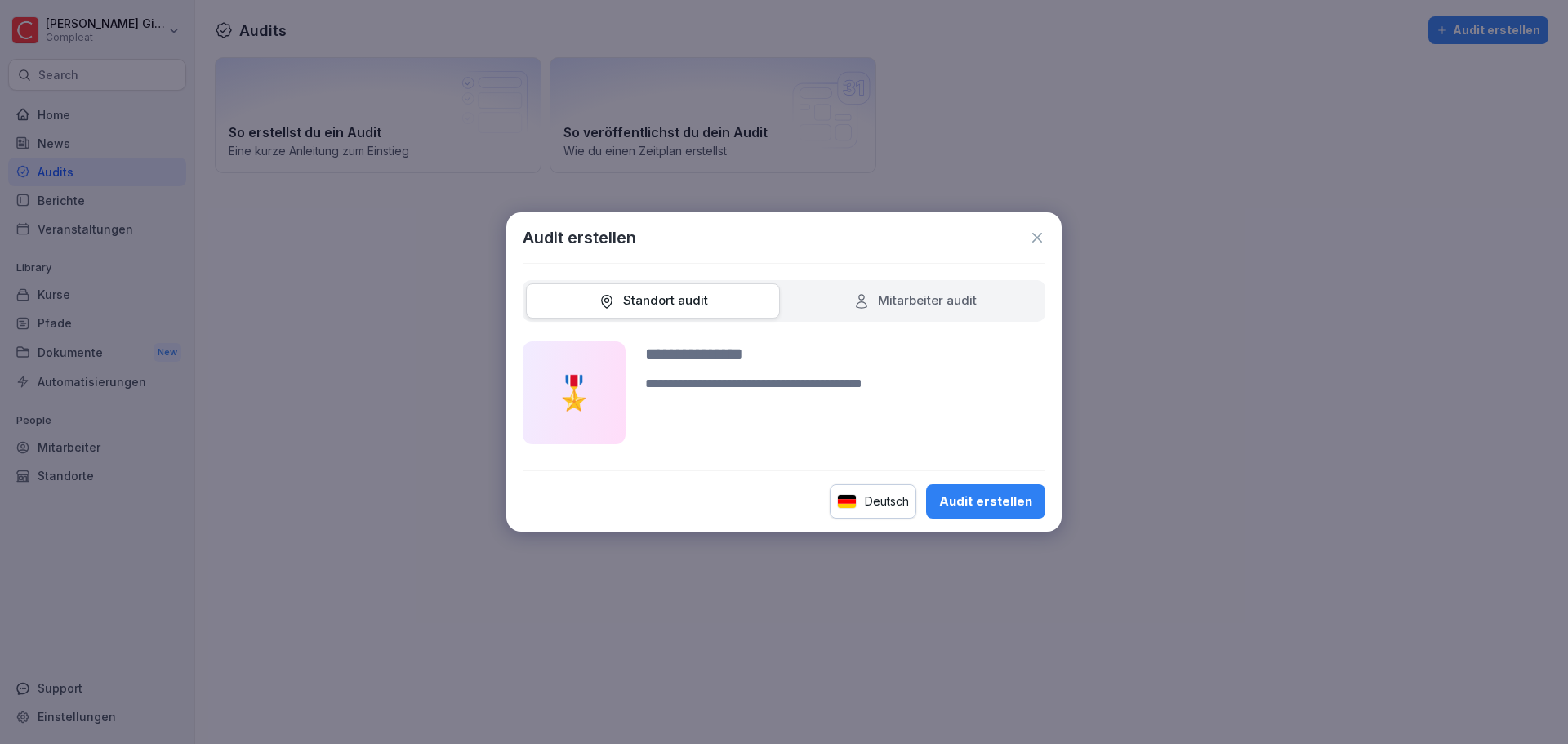
click at [863, 297] on icon at bounding box center [861, 301] width 16 height 16
click at [746, 303] on div "Standort audit" at bounding box center [653, 301] width 254 height 35
click at [1039, 236] on icon at bounding box center [1037, 237] width 10 height 10
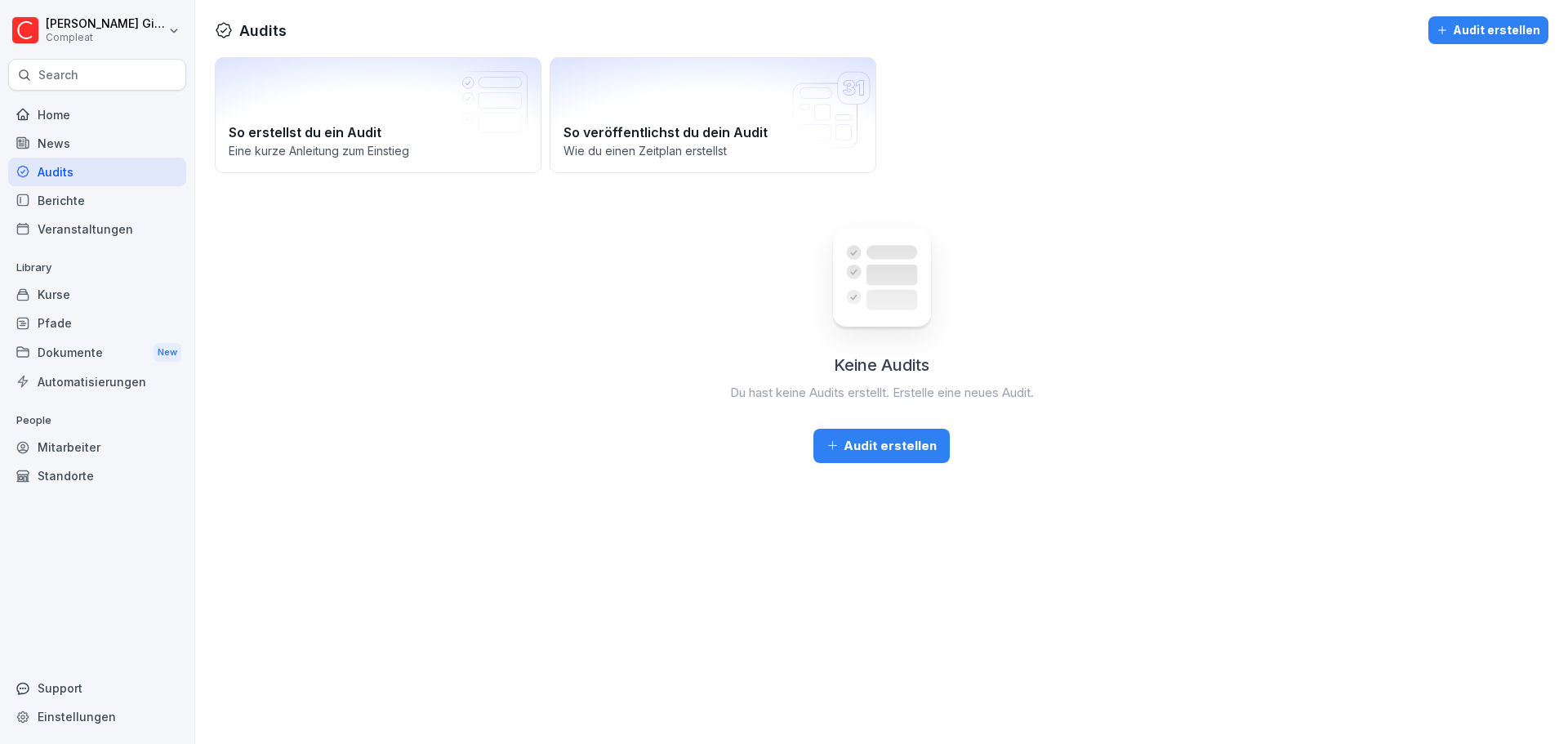
click at [93, 304] on div "Kurse" at bounding box center [96, 295] width 178 height 29
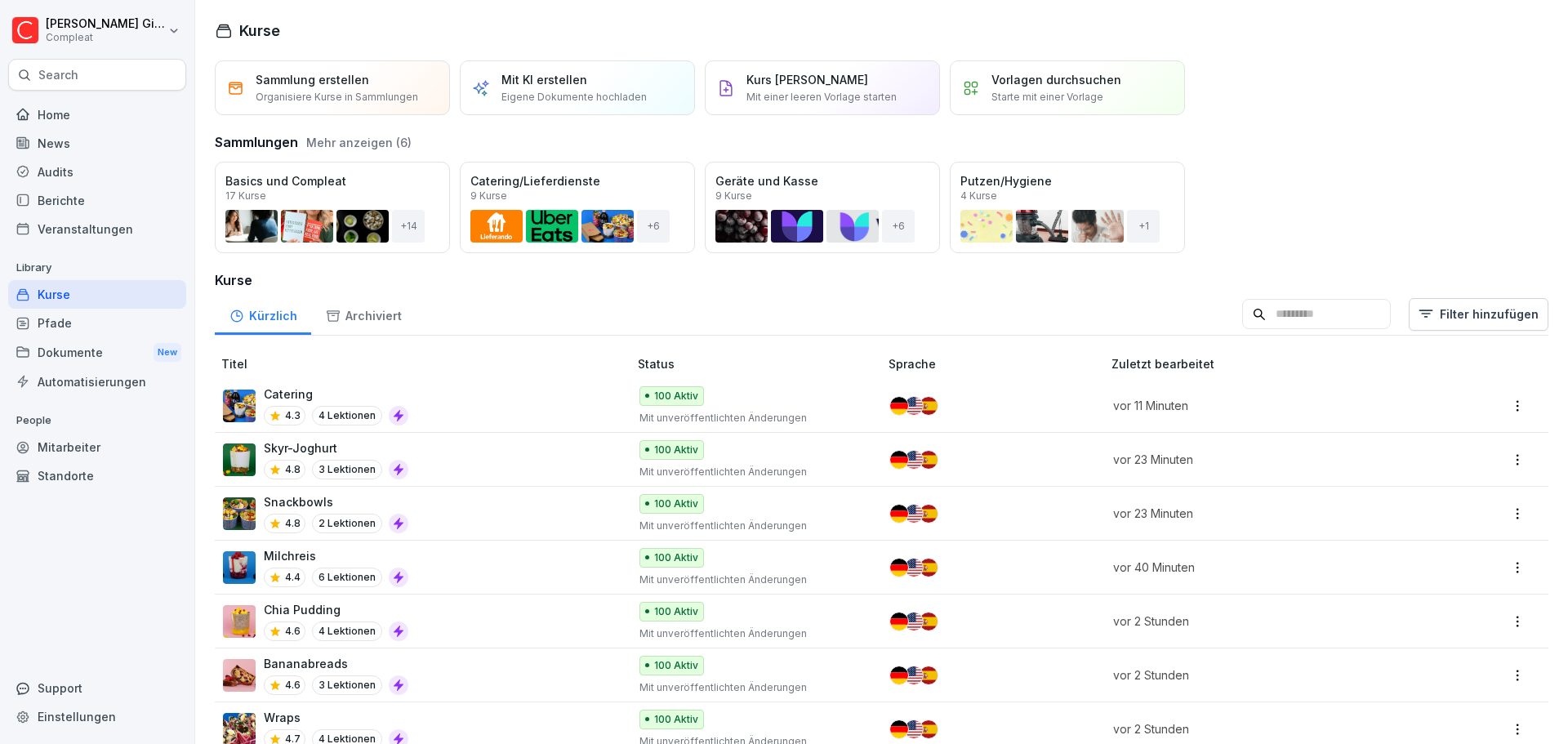
click at [94, 318] on div "Pfade" at bounding box center [96, 323] width 178 height 29
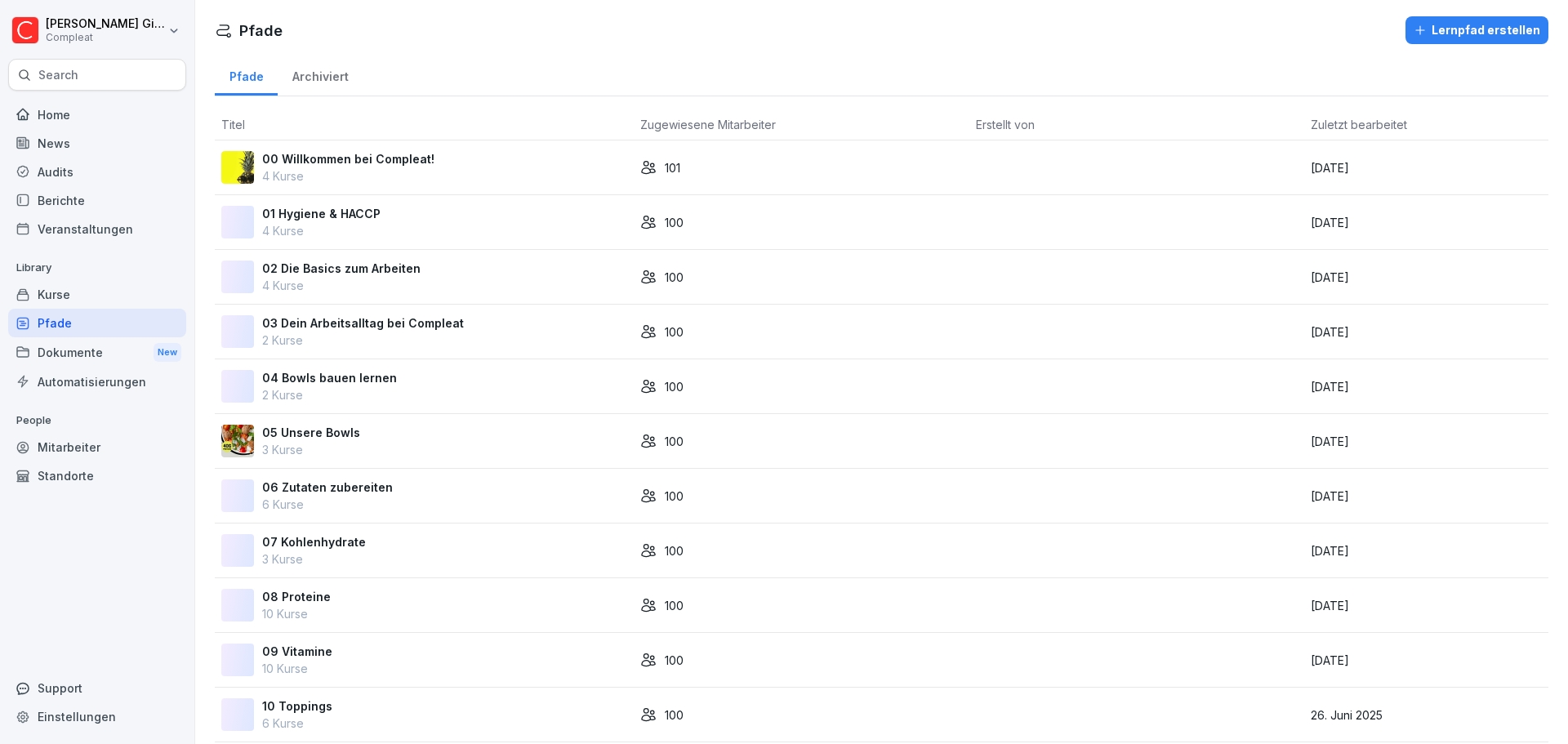
scroll to position [624, 0]
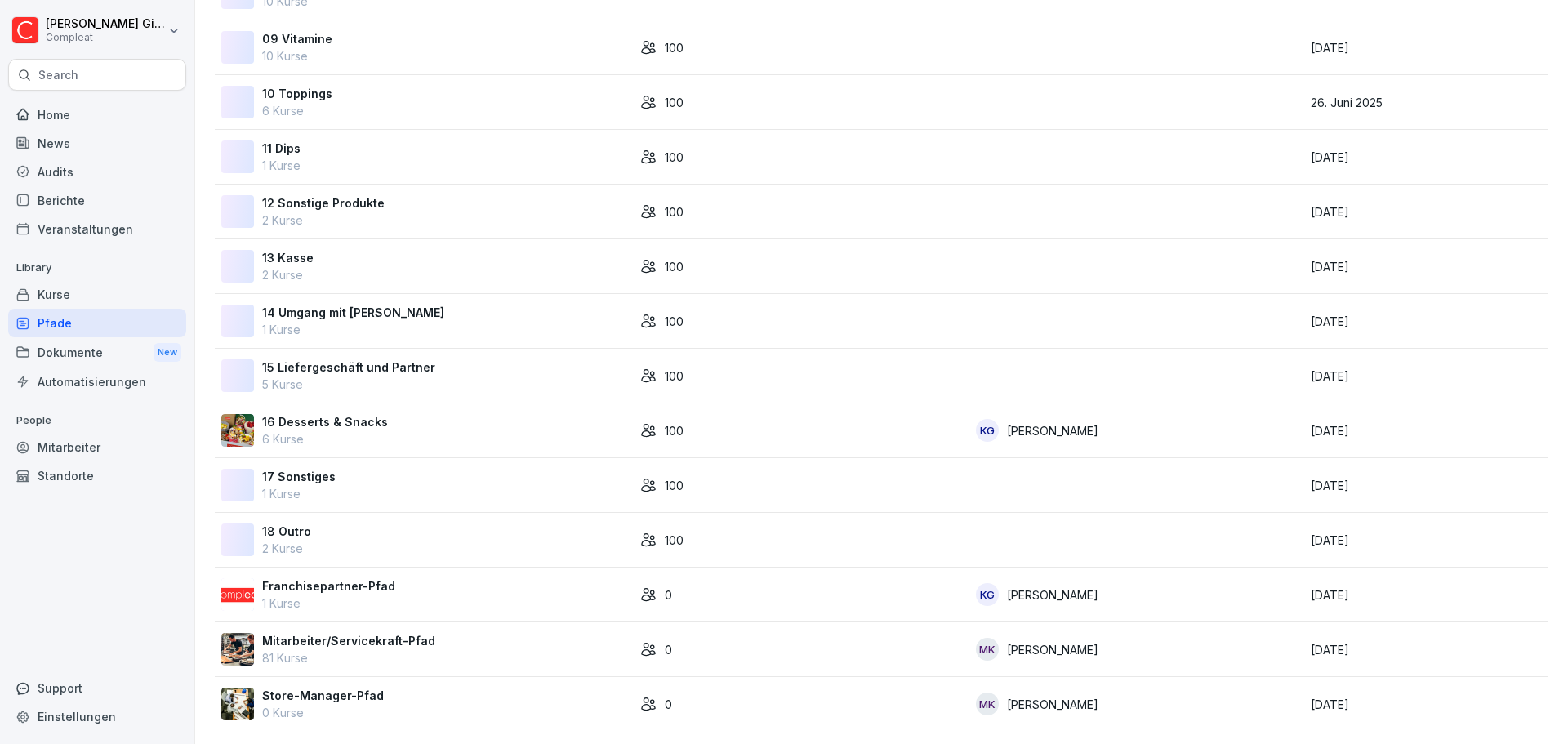
click at [376, 577] on p "Franchisepartner-Pfad" at bounding box center [329, 586] width 133 height 17
